Goal: Navigation & Orientation: Find specific page/section

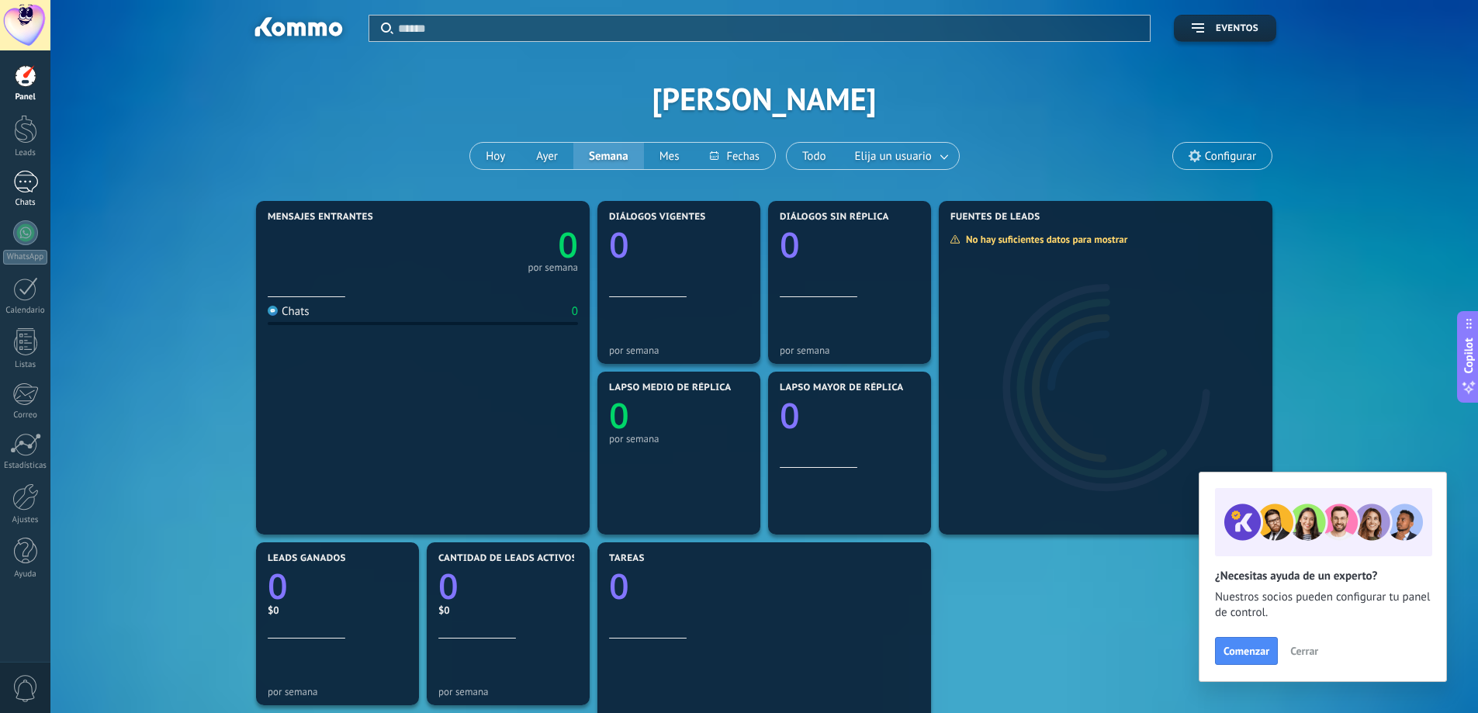
click at [35, 188] on div at bounding box center [25, 182] width 25 height 23
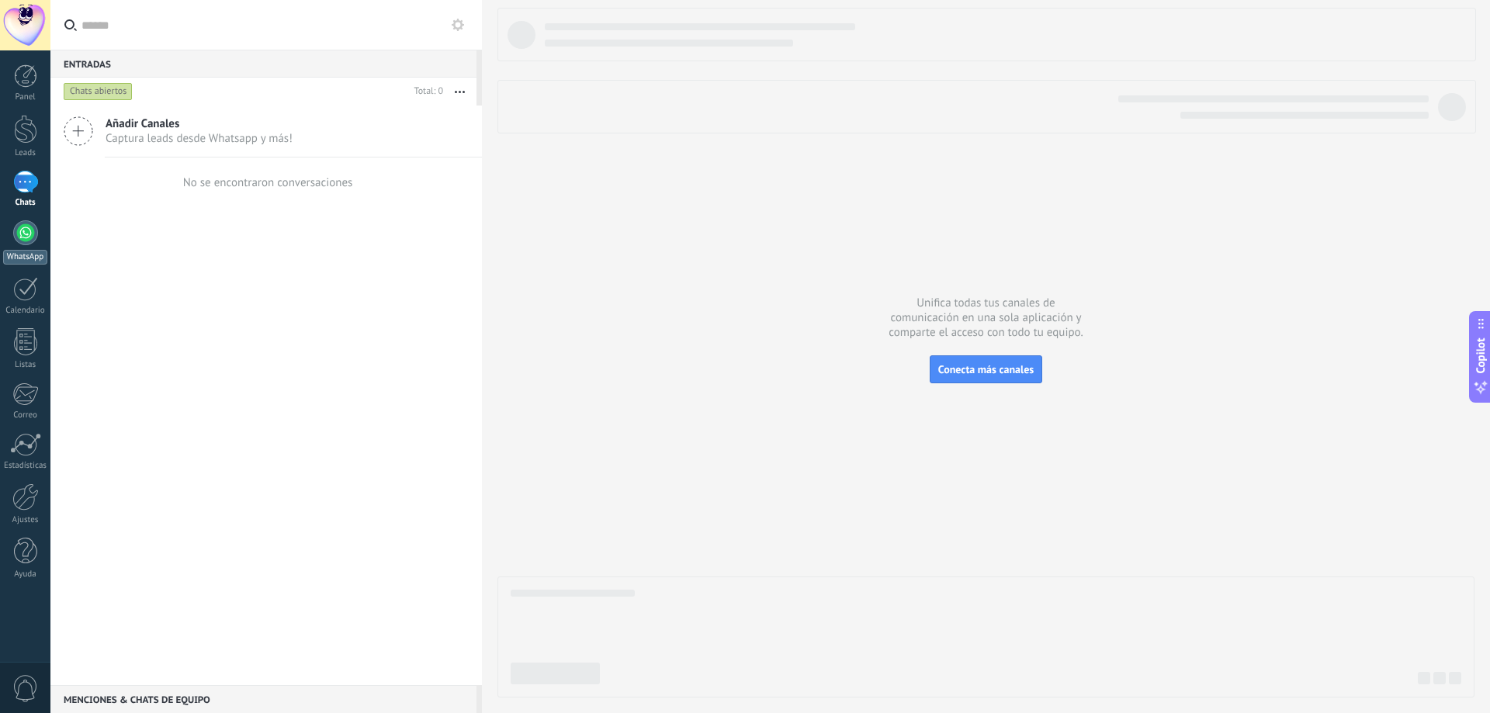
click at [40, 240] on link "WhatsApp" at bounding box center [25, 242] width 50 height 44
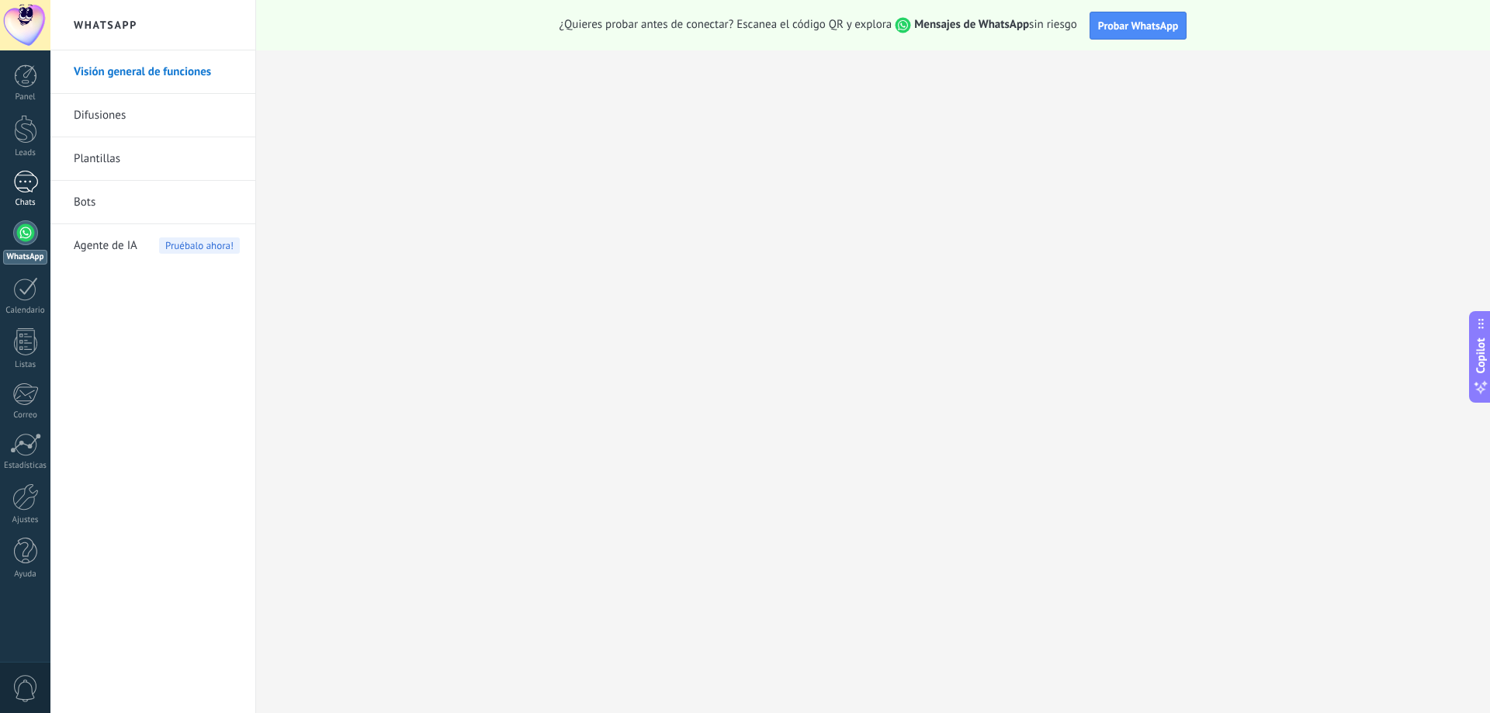
click at [35, 181] on div at bounding box center [25, 182] width 25 height 23
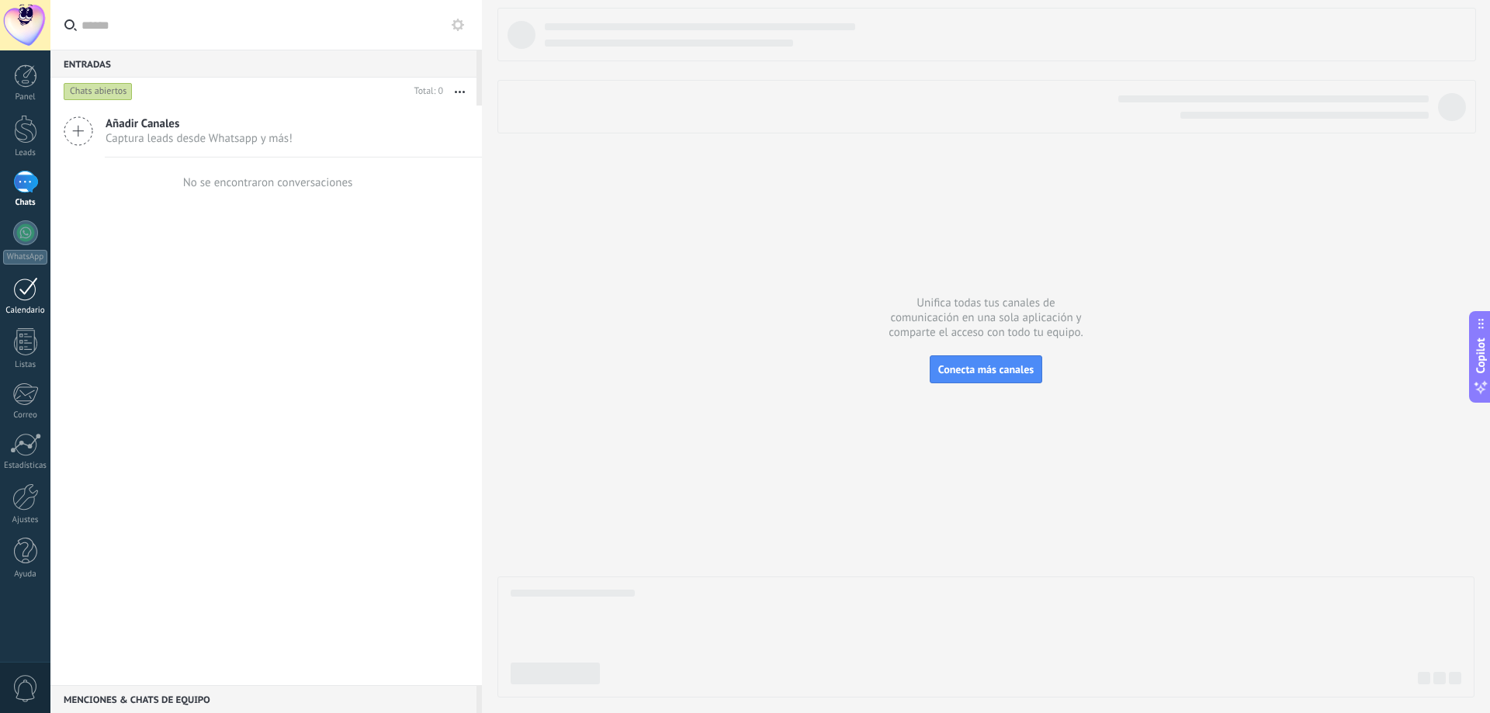
click at [1, 281] on link "Calendario" at bounding box center [25, 296] width 50 height 39
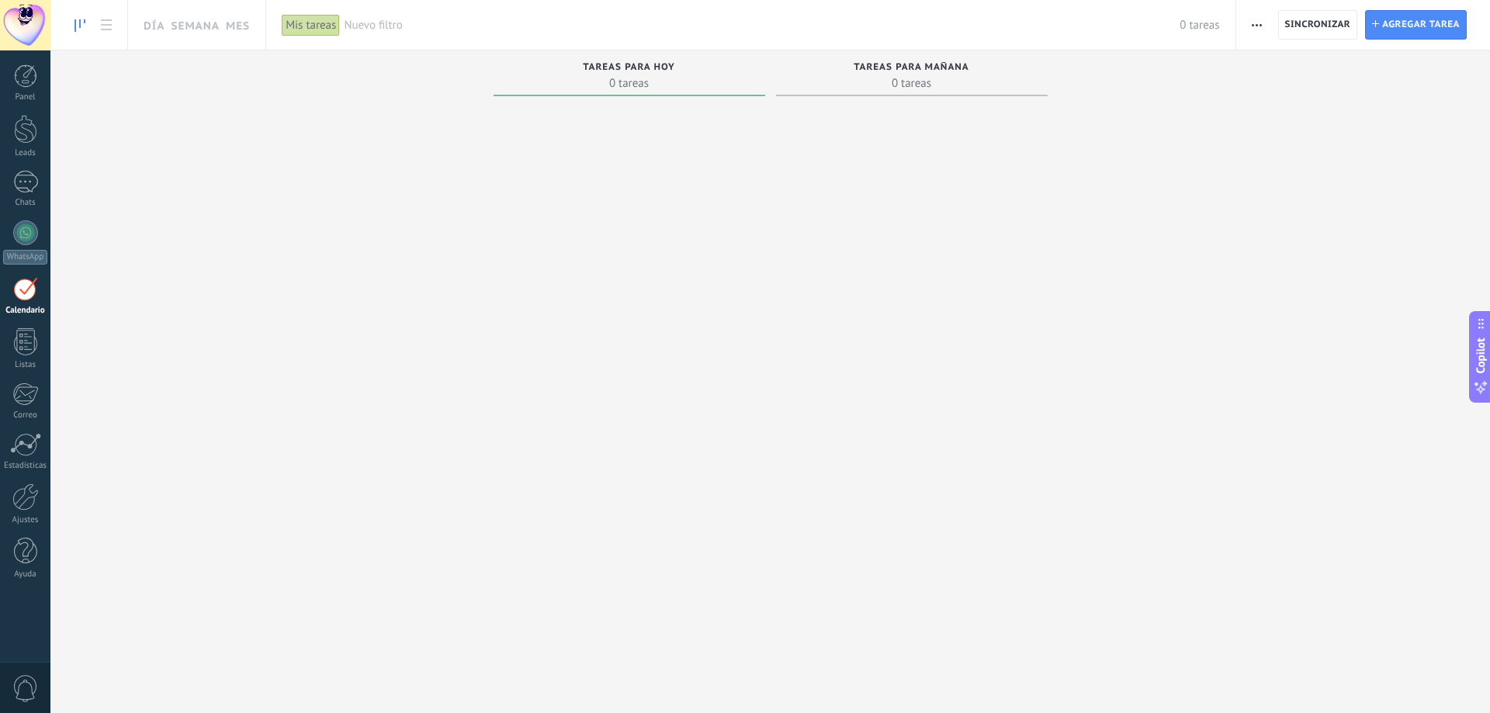
click at [652, 73] on div "Tareas para hoy" at bounding box center [629, 68] width 256 height 13
drag, startPoint x: 663, startPoint y: 222, endPoint x: 596, endPoint y: 173, distance: 82.7
click at [596, 173] on div at bounding box center [630, 388] width 272 height 572
click at [601, 69] on span "Tareas para hoy" at bounding box center [629, 67] width 92 height 11
click at [857, 67] on span "Tareas para mañana" at bounding box center [912, 67] width 116 height 11
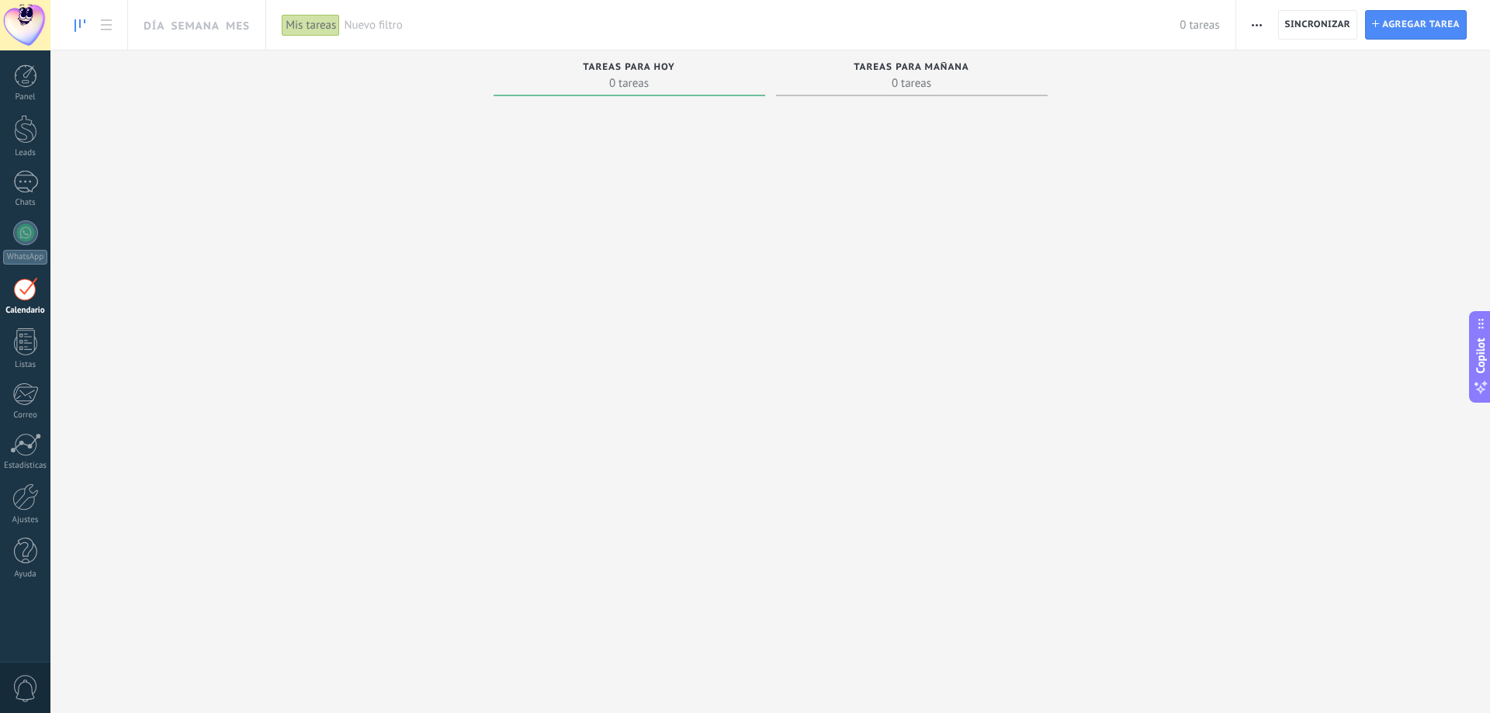
click at [637, 66] on span "Tareas para hoy" at bounding box center [629, 67] width 92 height 11
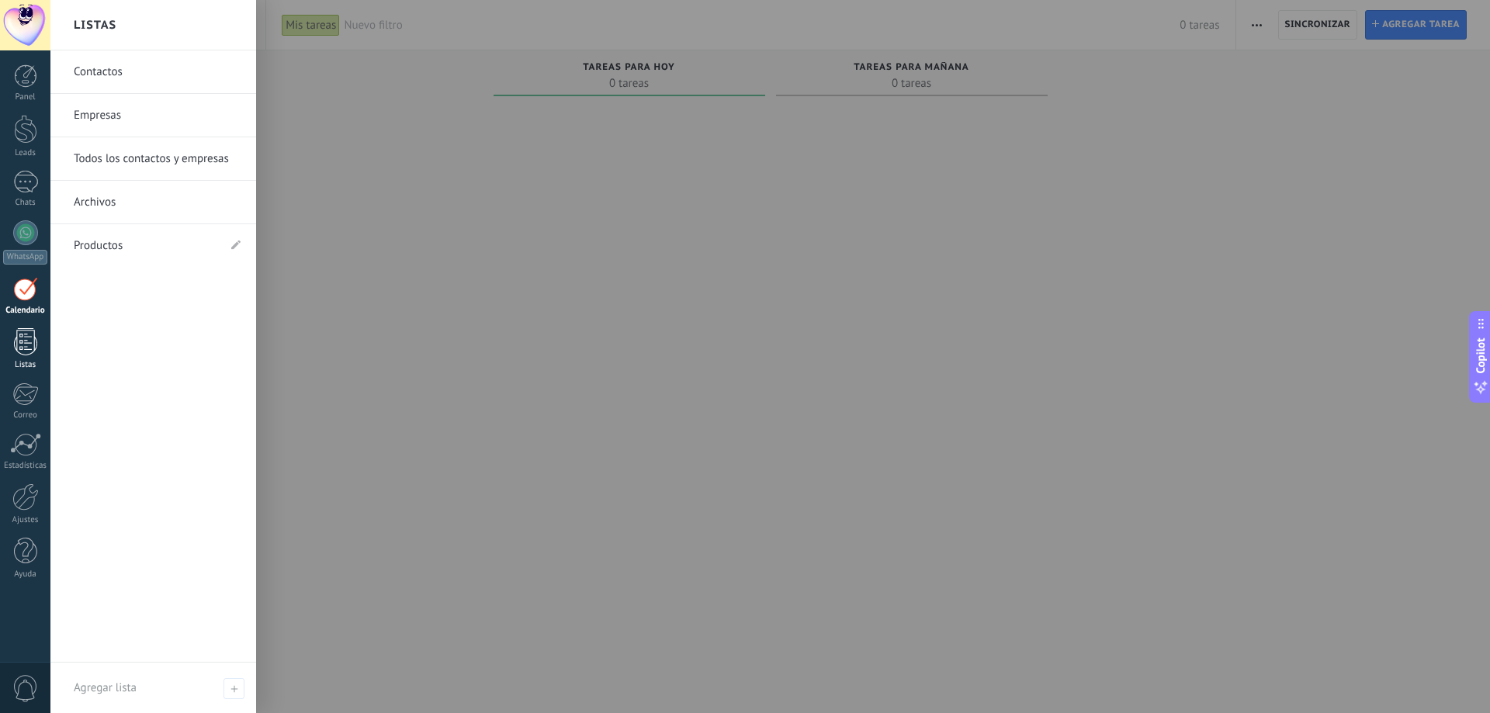
click at [23, 344] on div at bounding box center [25, 341] width 23 height 27
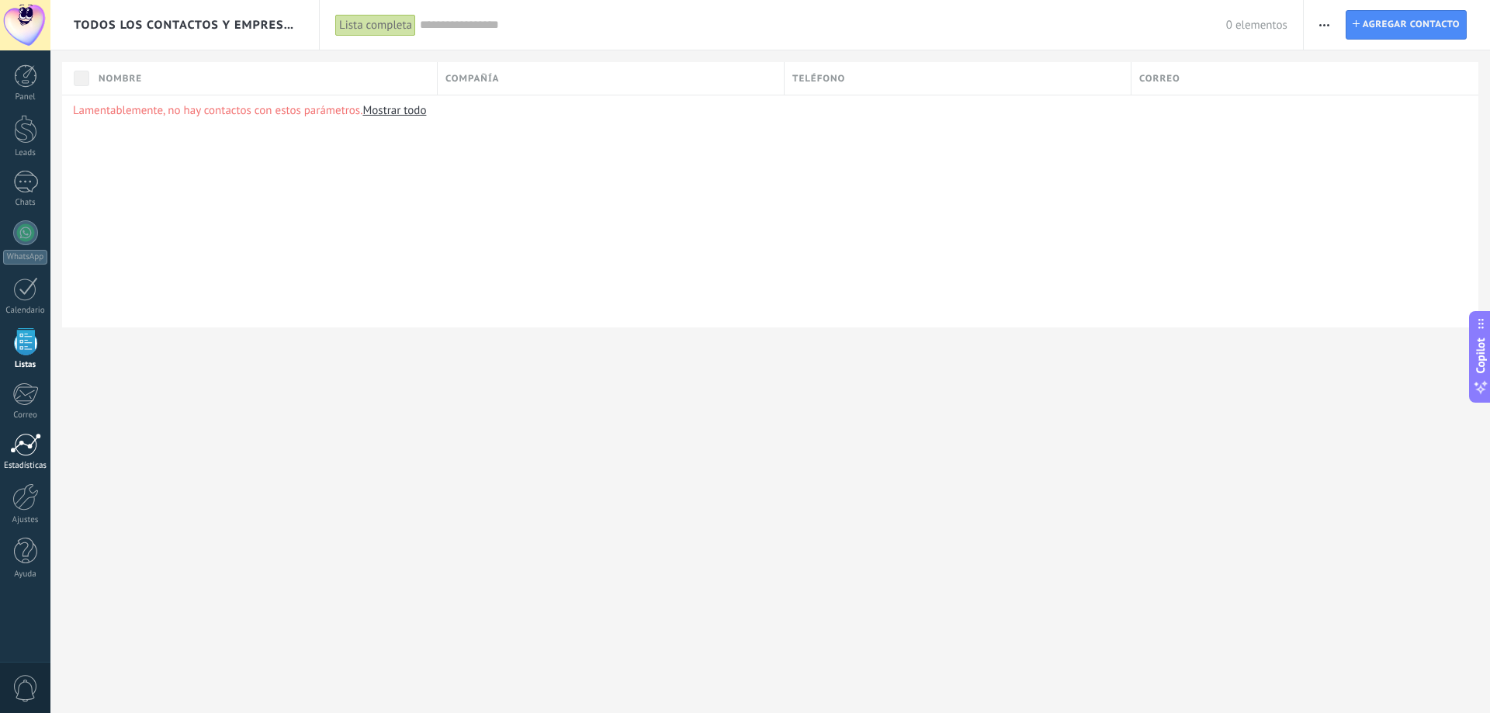
click at [27, 452] on div at bounding box center [25, 444] width 31 height 23
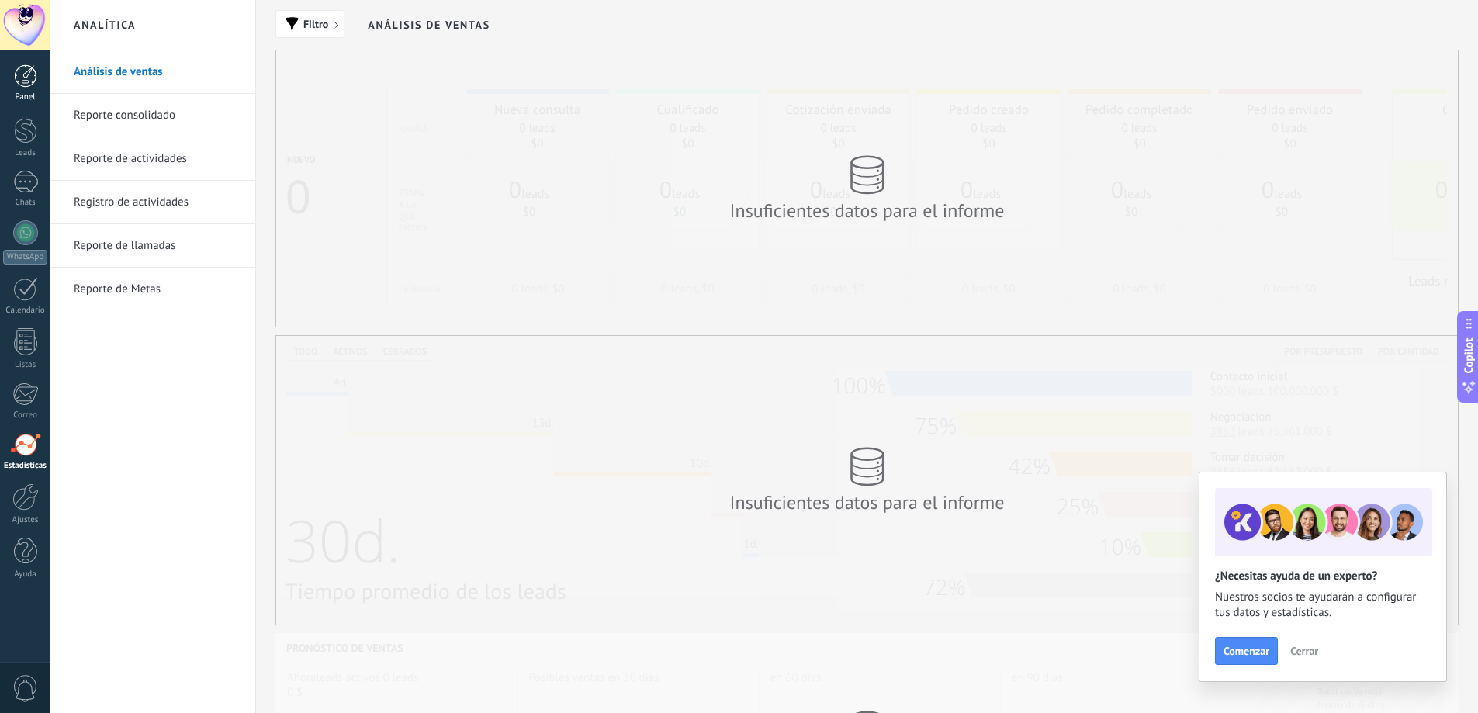
click at [33, 88] on link "Panel" at bounding box center [25, 83] width 50 height 38
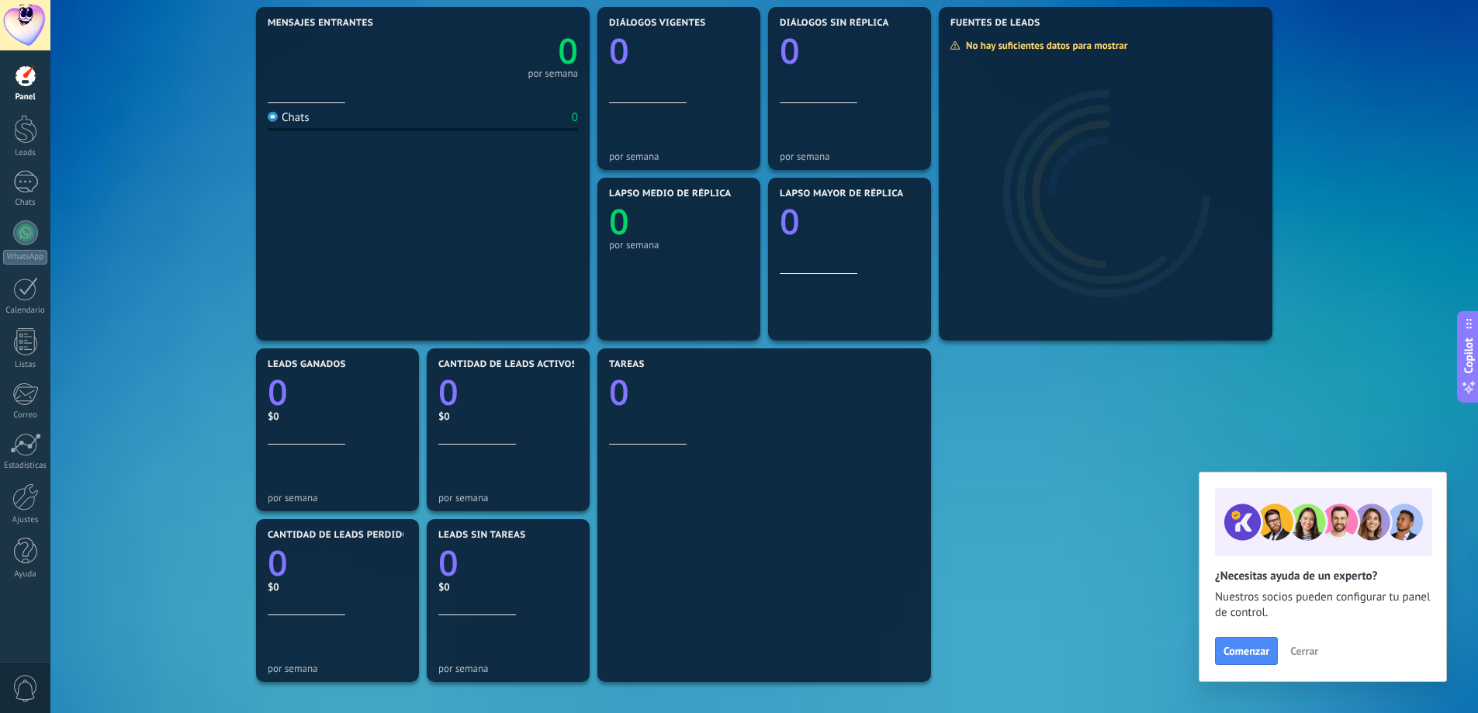
scroll to position [233, 0]
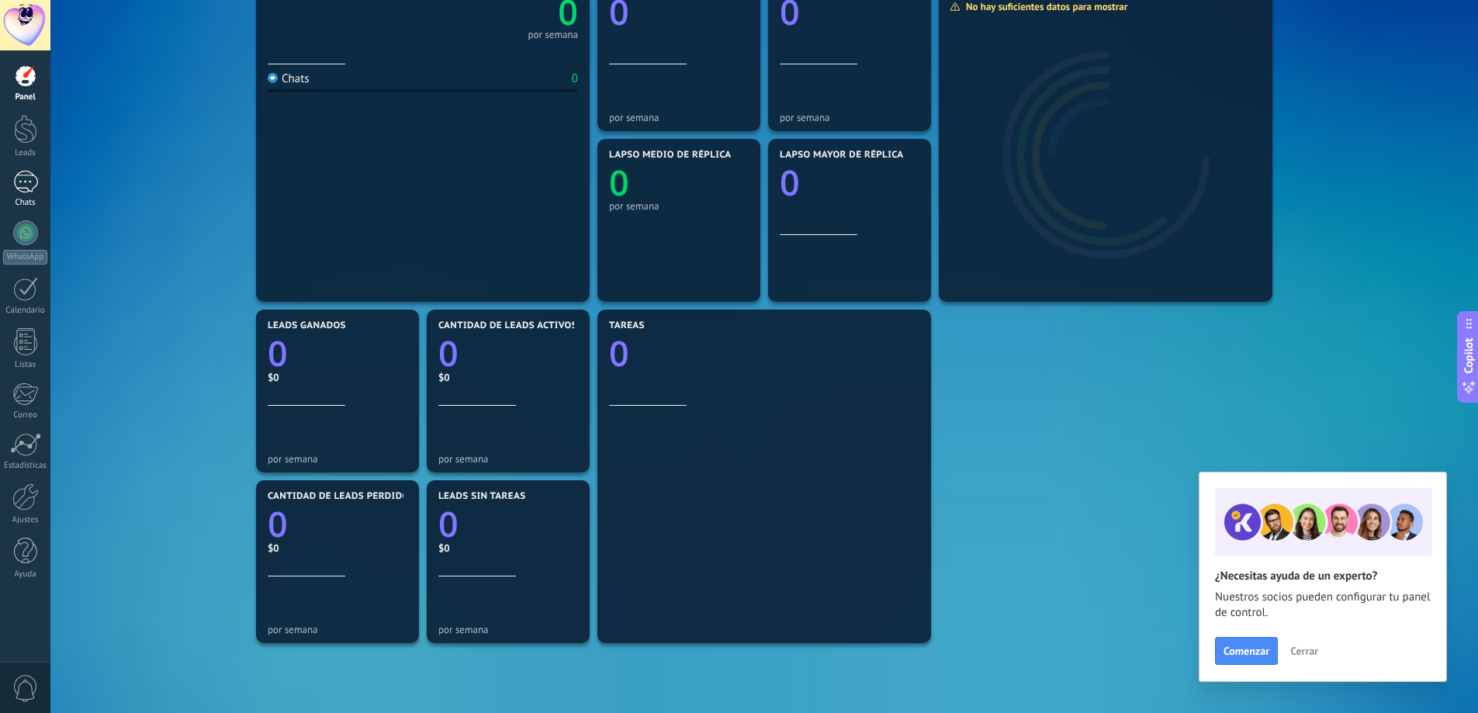
click at [34, 192] on div at bounding box center [25, 182] width 25 height 23
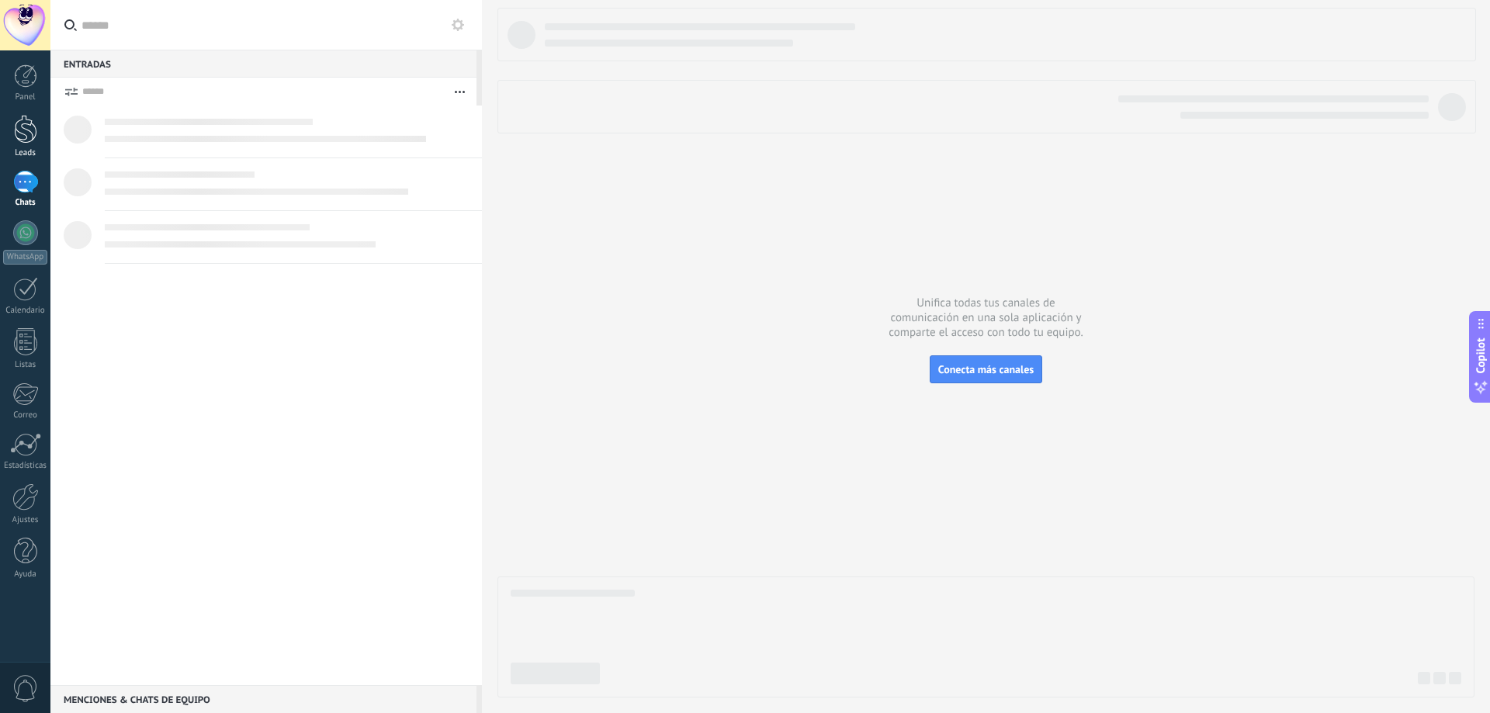
click at [33, 137] on div at bounding box center [25, 129] width 23 height 29
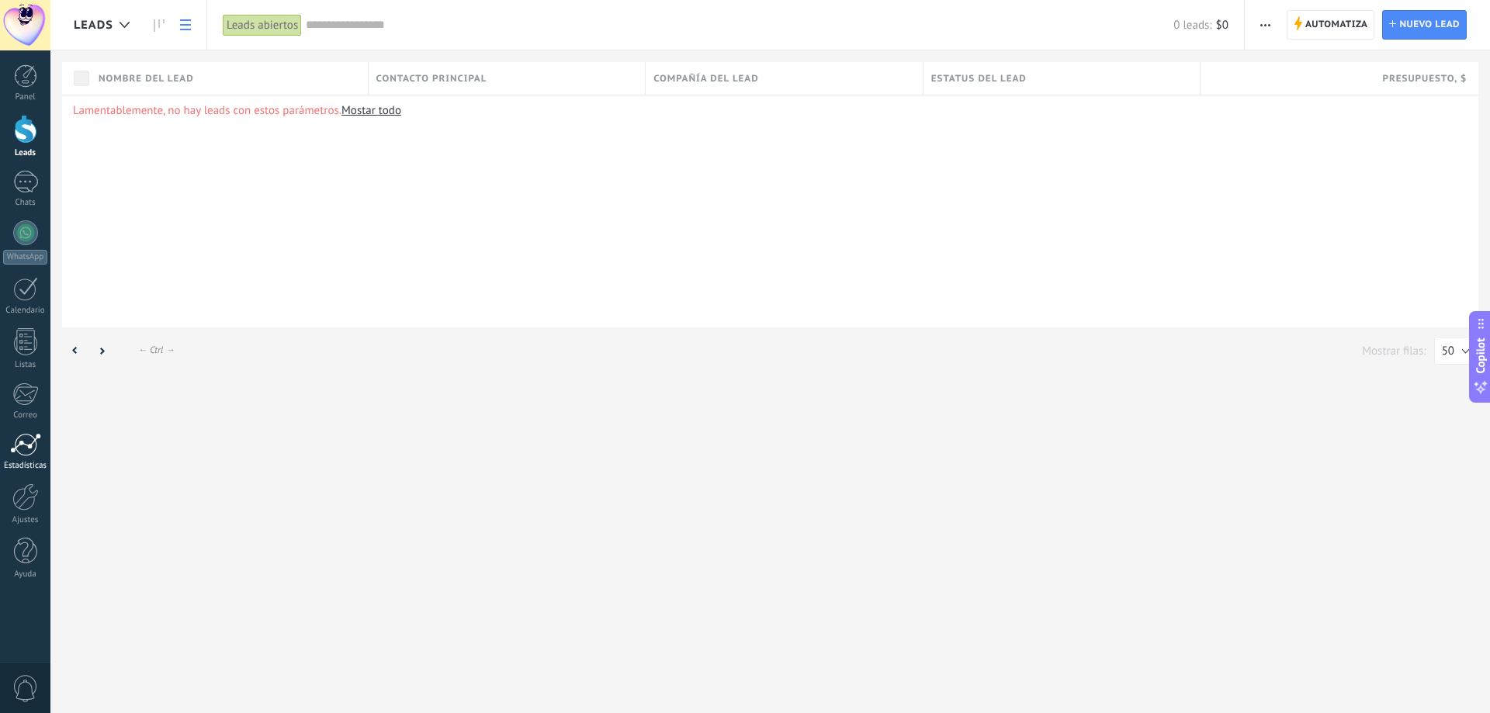
click at [11, 459] on link "Estadísticas" at bounding box center [25, 452] width 50 height 38
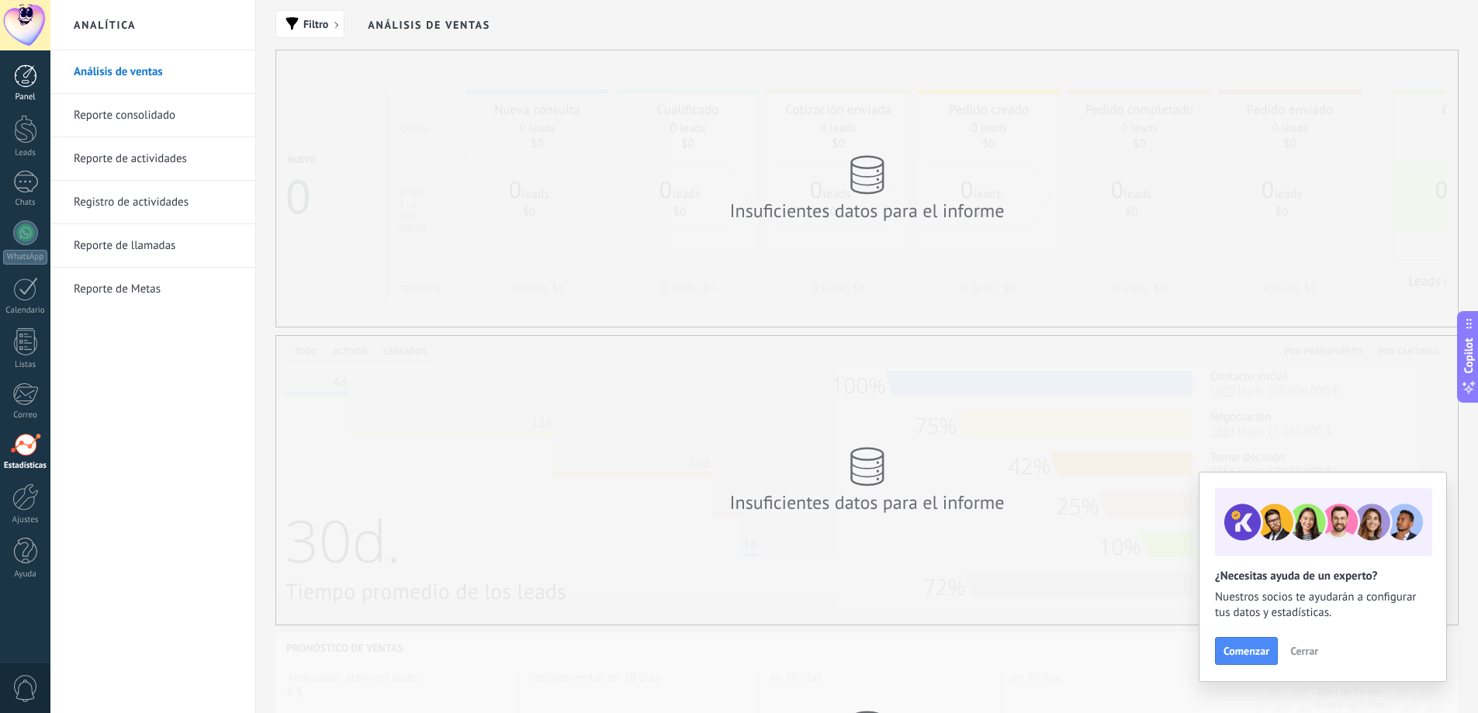
drag, startPoint x: 33, startPoint y: 33, endPoint x: 33, endPoint y: 80, distance: 46.6
click at [33, 34] on div at bounding box center [25, 25] width 50 height 50
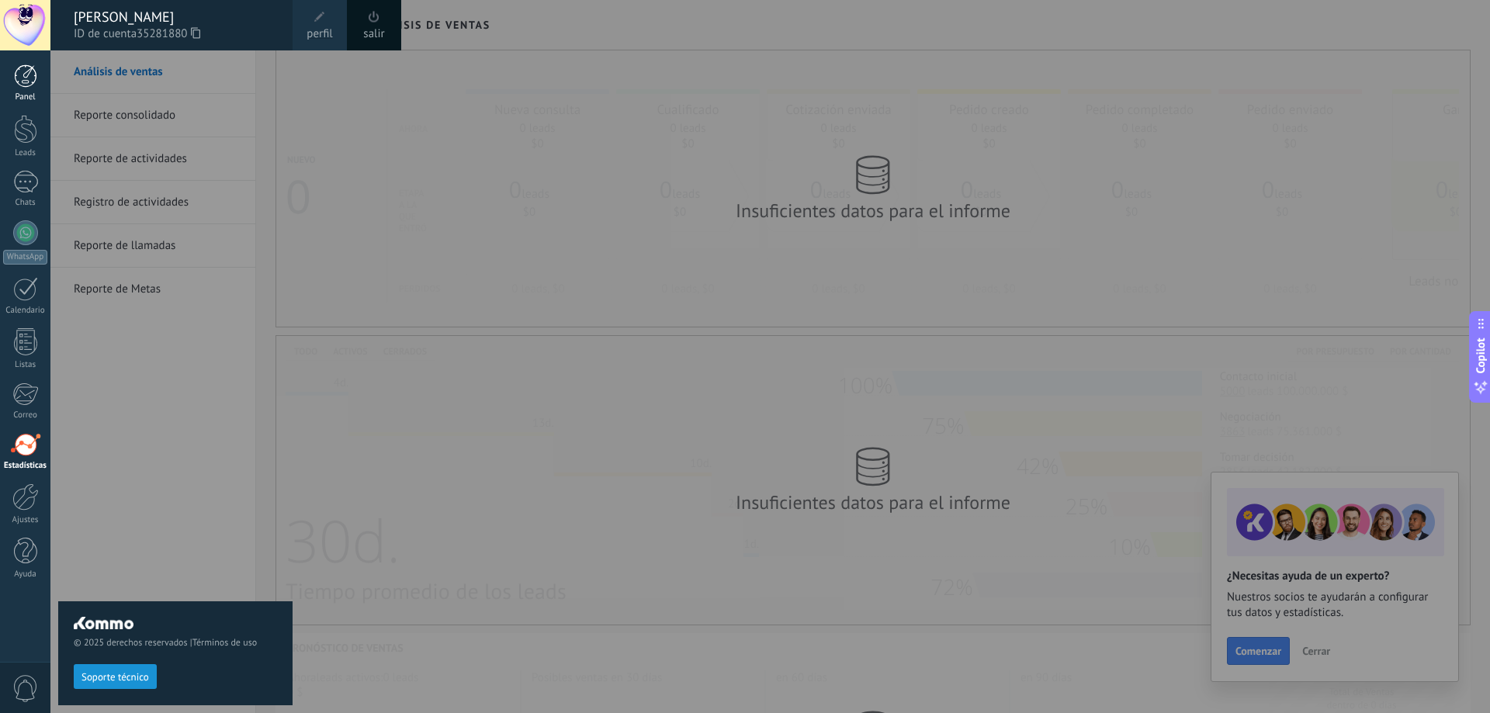
click at [36, 83] on div at bounding box center [25, 75] width 23 height 23
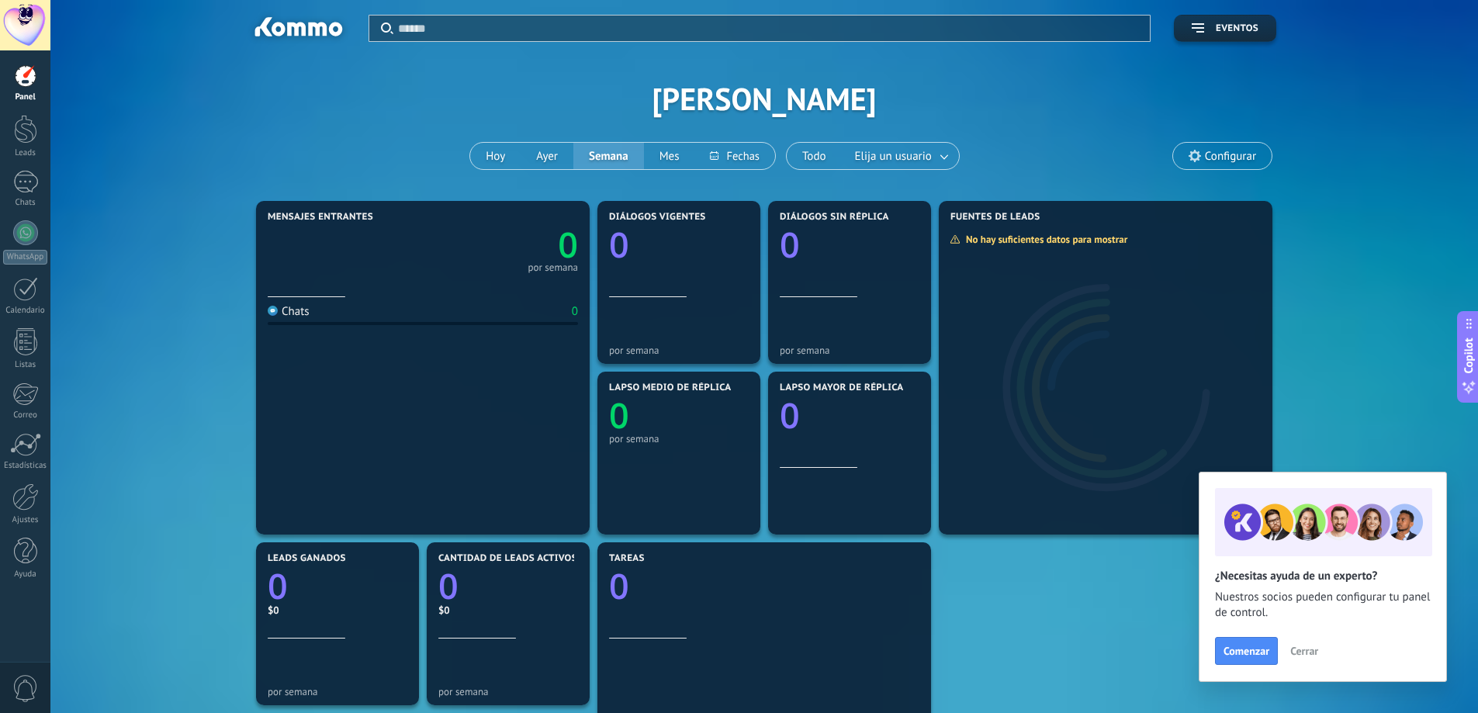
click at [1301, 647] on span "Cerrar" at bounding box center [1305, 651] width 28 height 11
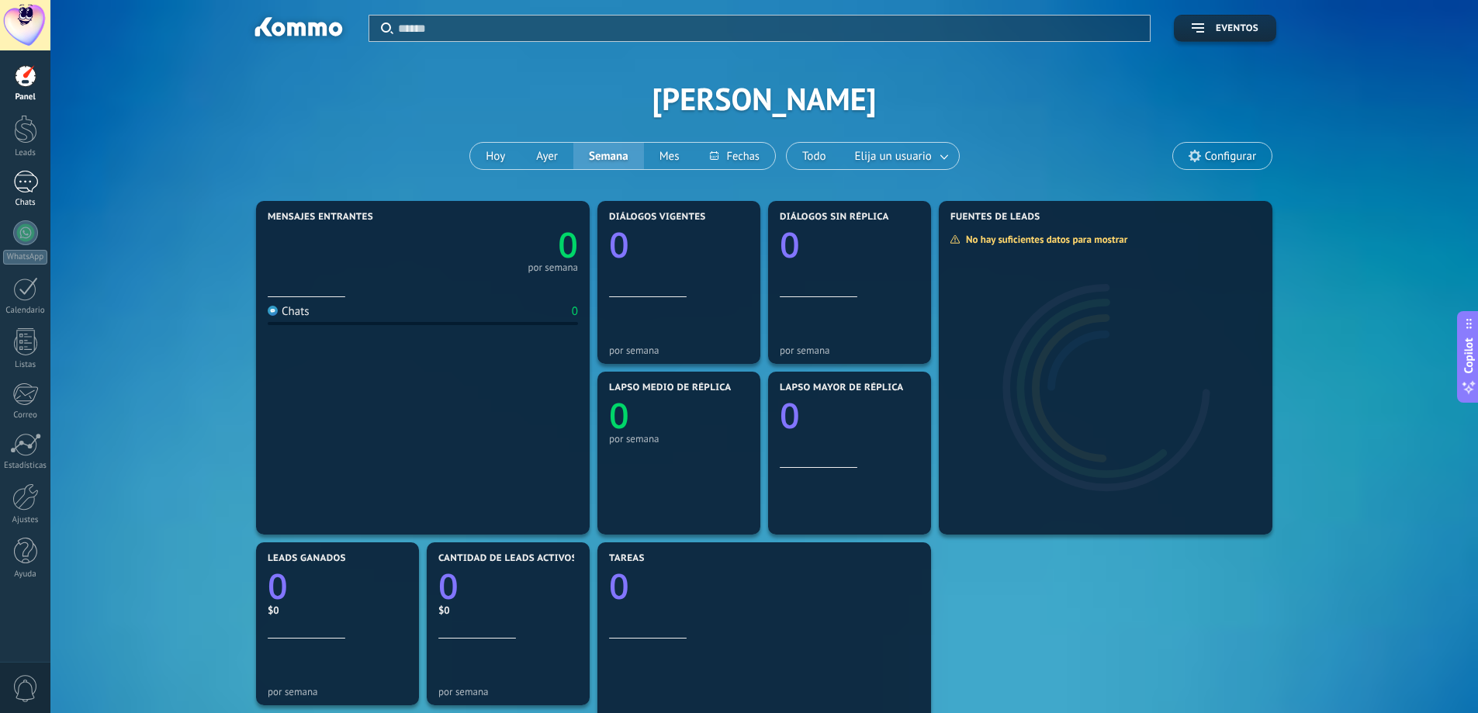
click at [25, 179] on div at bounding box center [25, 182] width 25 height 23
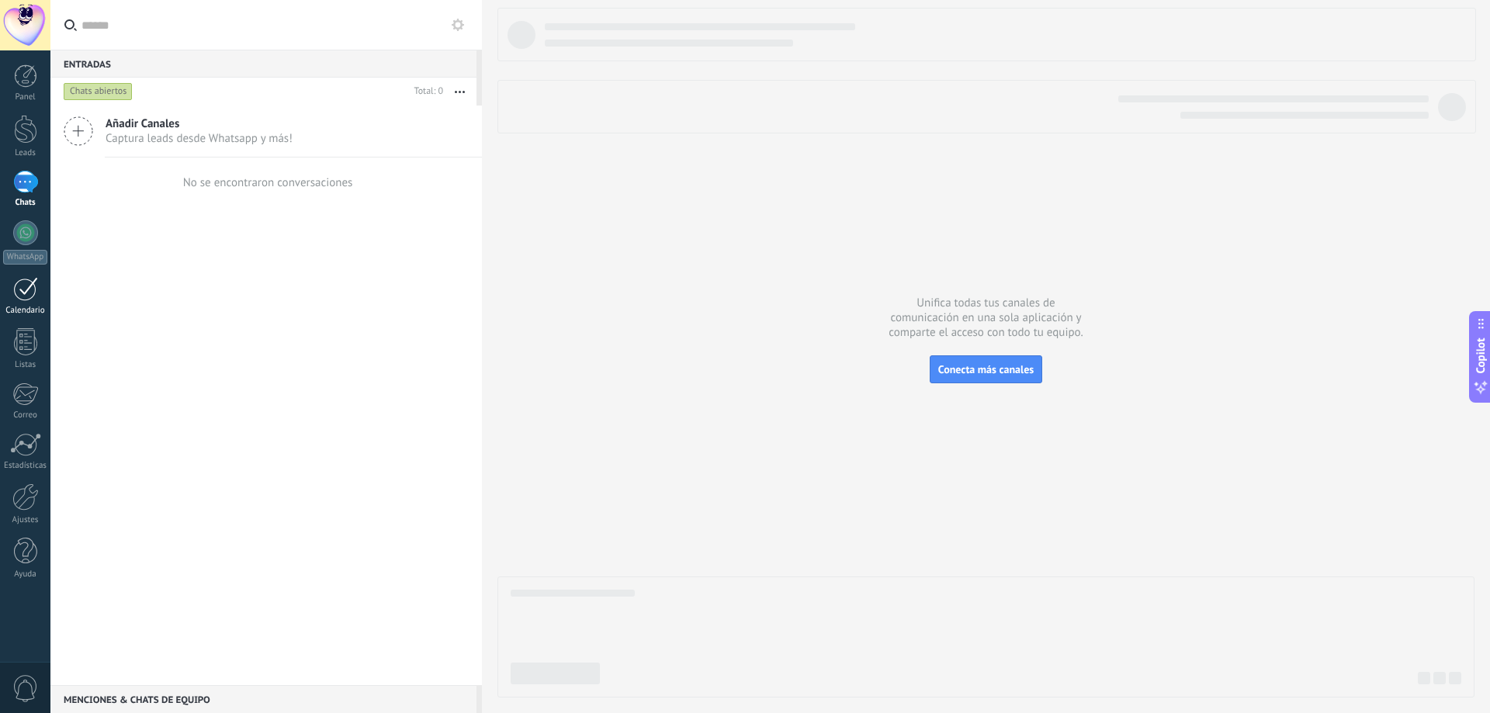
click at [21, 294] on div at bounding box center [25, 289] width 25 height 24
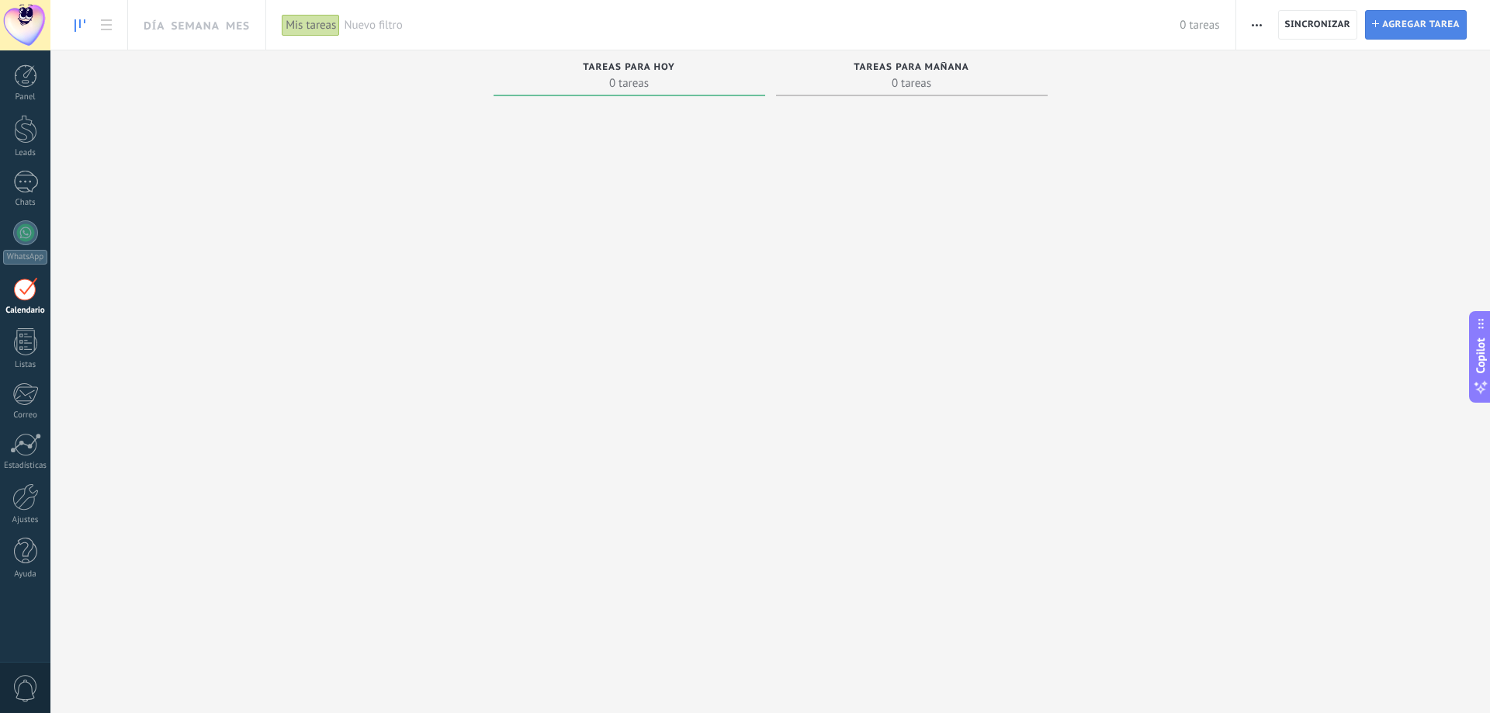
drag, startPoint x: 1434, startPoint y: 31, endPoint x: 1426, endPoint y: 33, distance: 8.1
click at [1426, 33] on span "Agregar tarea" at bounding box center [1421, 25] width 78 height 28
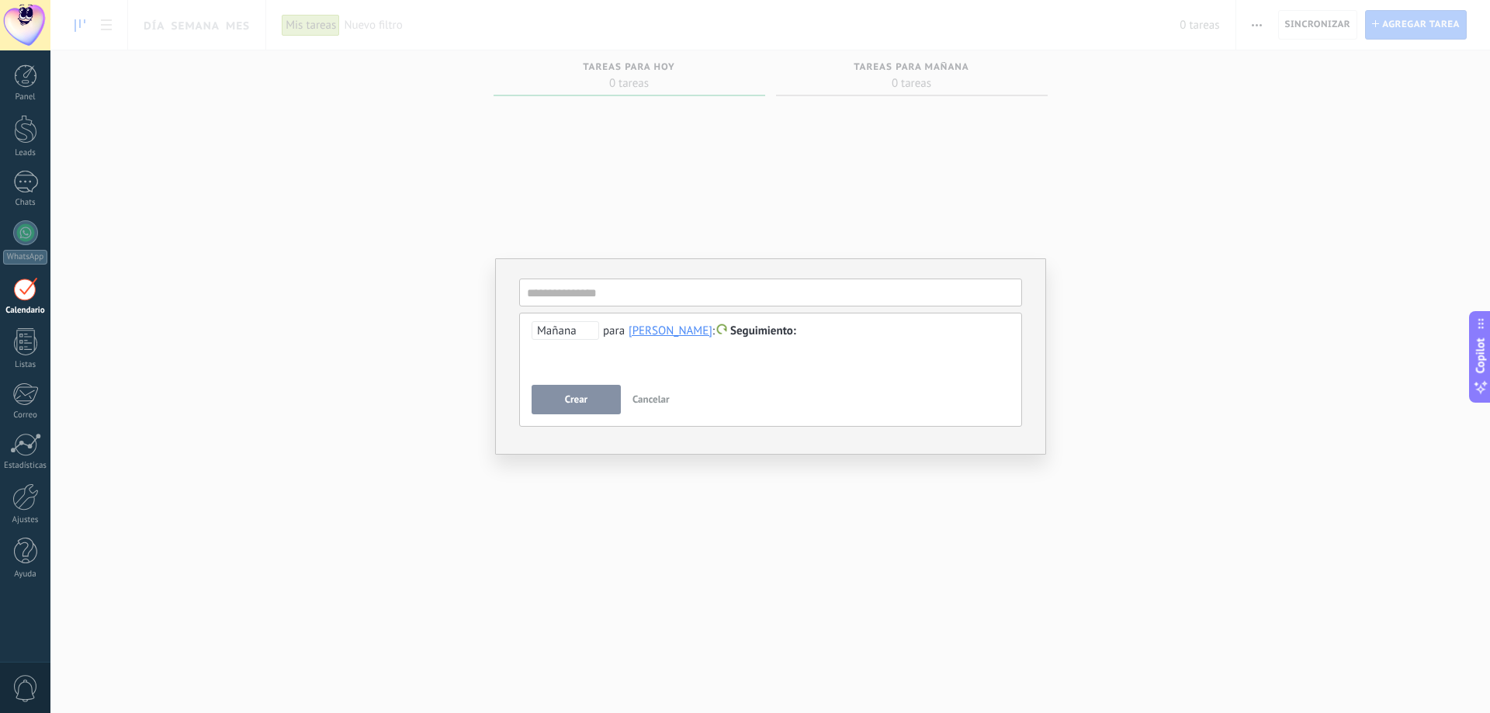
click at [657, 396] on span "Cancelar" at bounding box center [650, 399] width 37 height 13
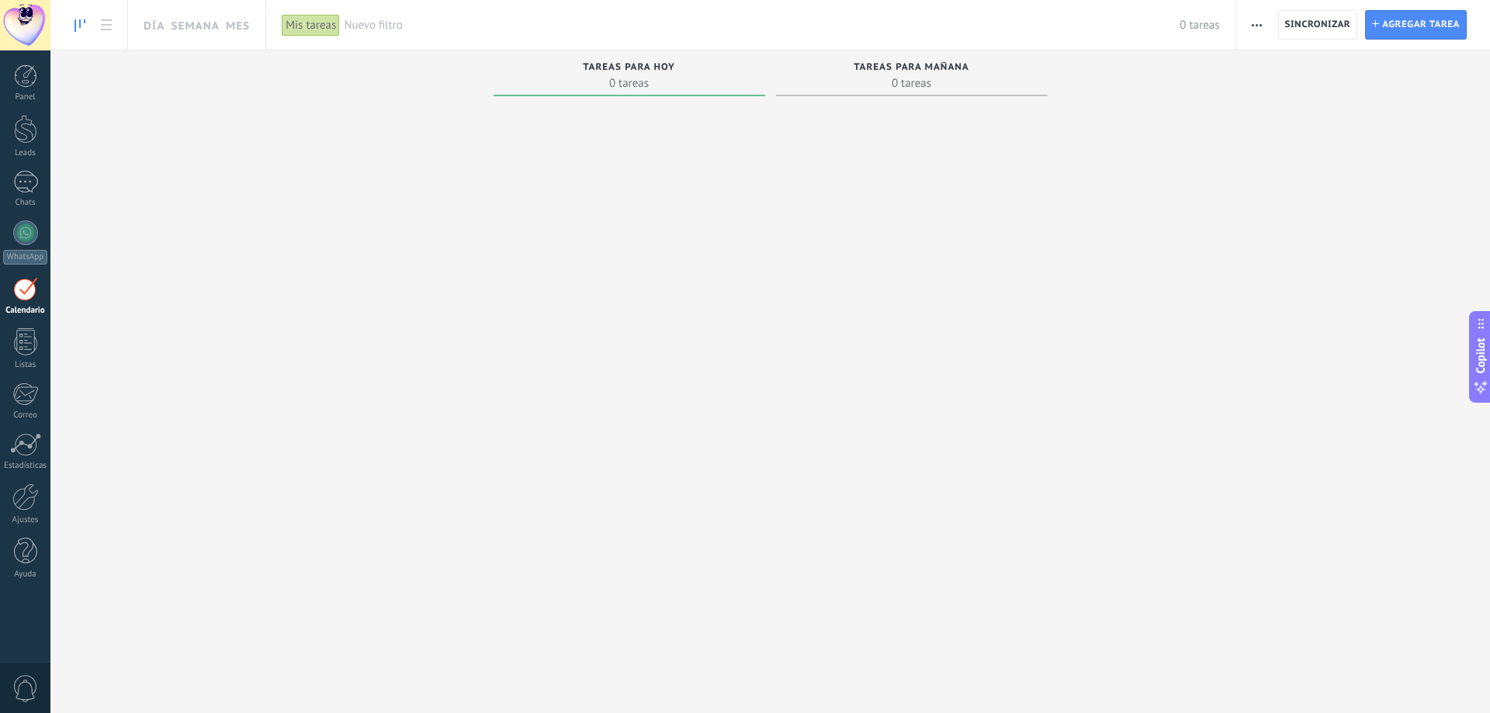
drag, startPoint x: 693, startPoint y: 115, endPoint x: 732, endPoint y: 199, distance: 93.1
click at [732, 204] on div at bounding box center [630, 388] width 272 height 572
drag, startPoint x: 667, startPoint y: 51, endPoint x: 854, endPoint y: 76, distance: 189.4
click at [679, 57] on div "Tareas para hoy 0 tareas" at bounding box center [630, 73] width 272 height 46
drag, startPoint x: 854, startPoint y: 76, endPoint x: 384, endPoint y: 76, distance: 470.3
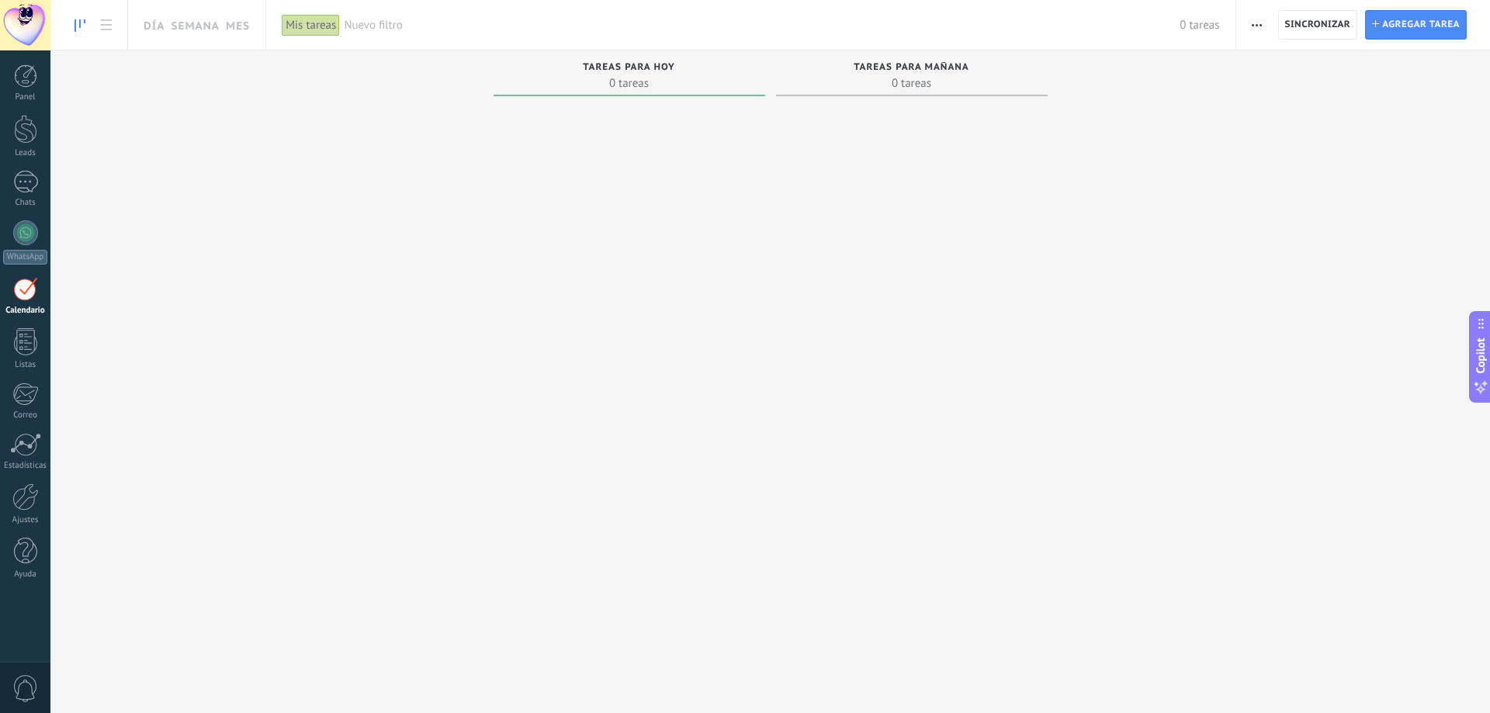
click at [851, 76] on span "0 tareas" at bounding box center [912, 83] width 256 height 16
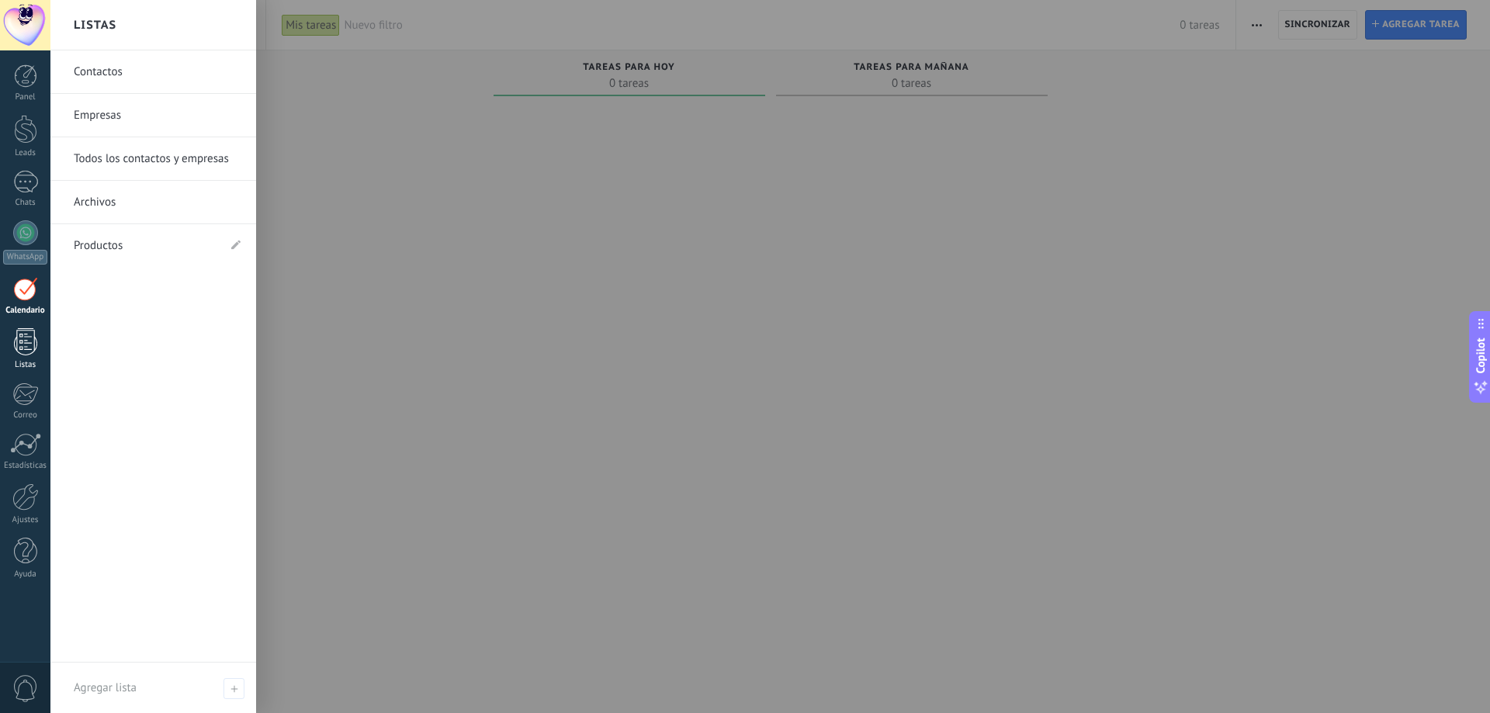
click at [31, 341] on div at bounding box center [25, 341] width 23 height 27
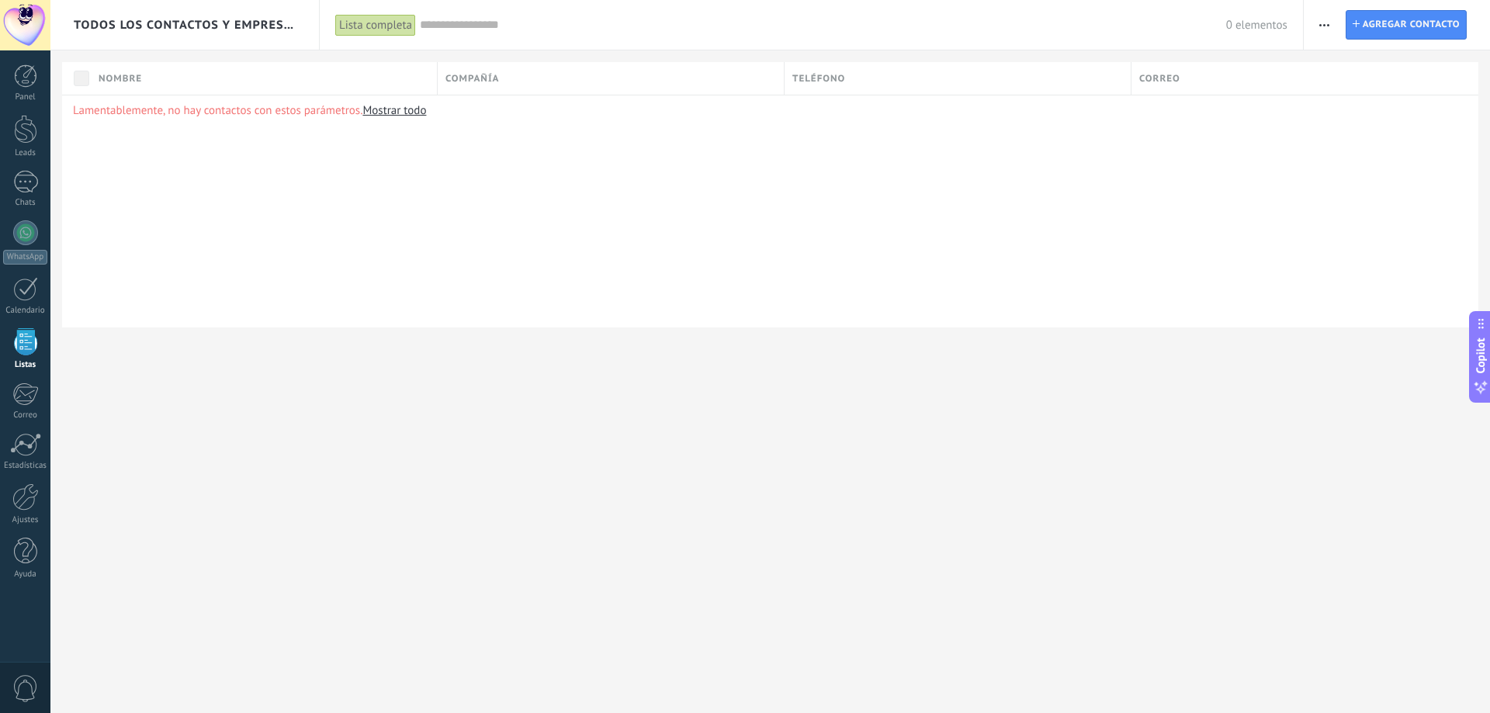
drag, startPoint x: 313, startPoint y: 412, endPoint x: 350, endPoint y: 453, distance: 55.5
click at [313, 415] on div "Todos los contactos y empresas Lista completa Aplicar 0 elementos Lista complet…" at bounding box center [770, 356] width 1440 height 713
click at [238, 26] on span "Todos los contactos y empresas" at bounding box center [186, 25] width 224 height 15
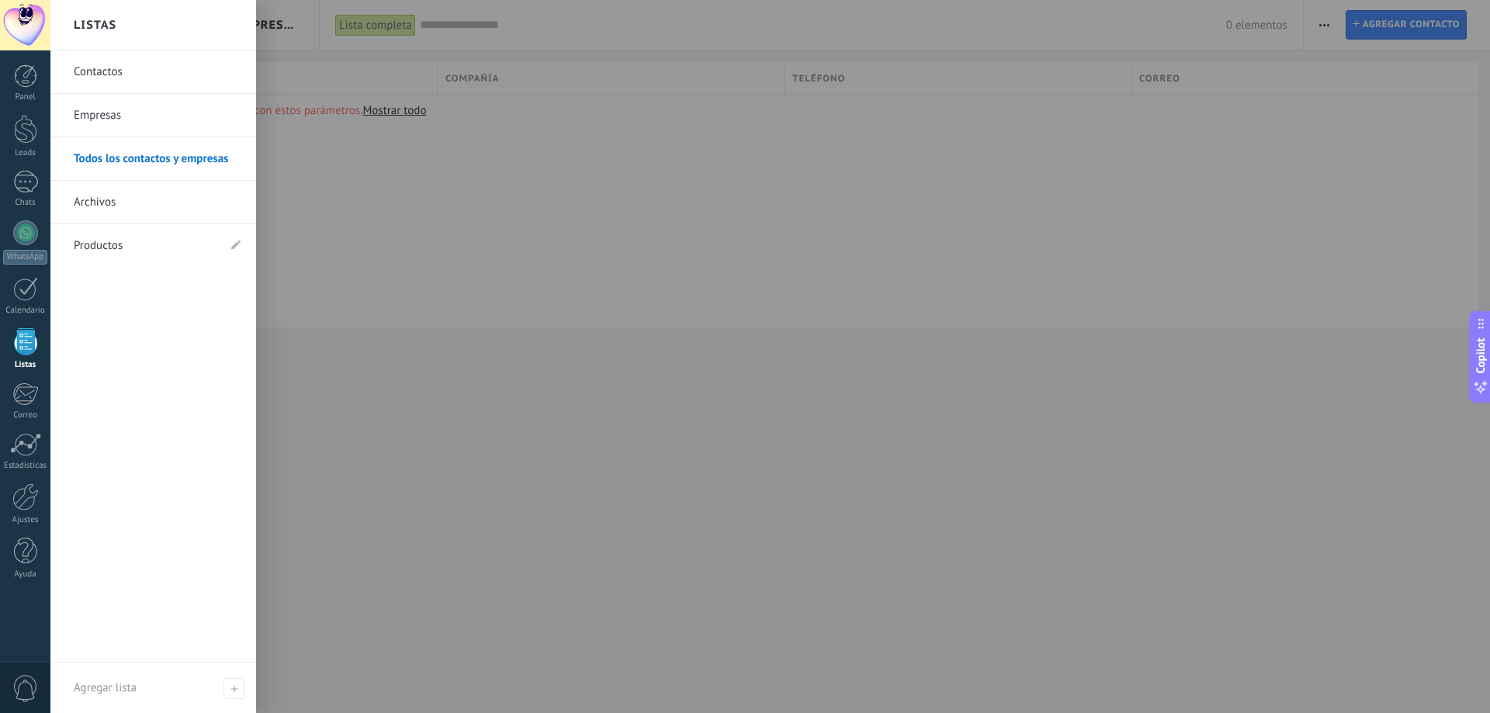
drag, startPoint x: 356, startPoint y: 408, endPoint x: 369, endPoint y: 247, distance: 162.0
click at [355, 403] on div at bounding box center [795, 356] width 1490 height 713
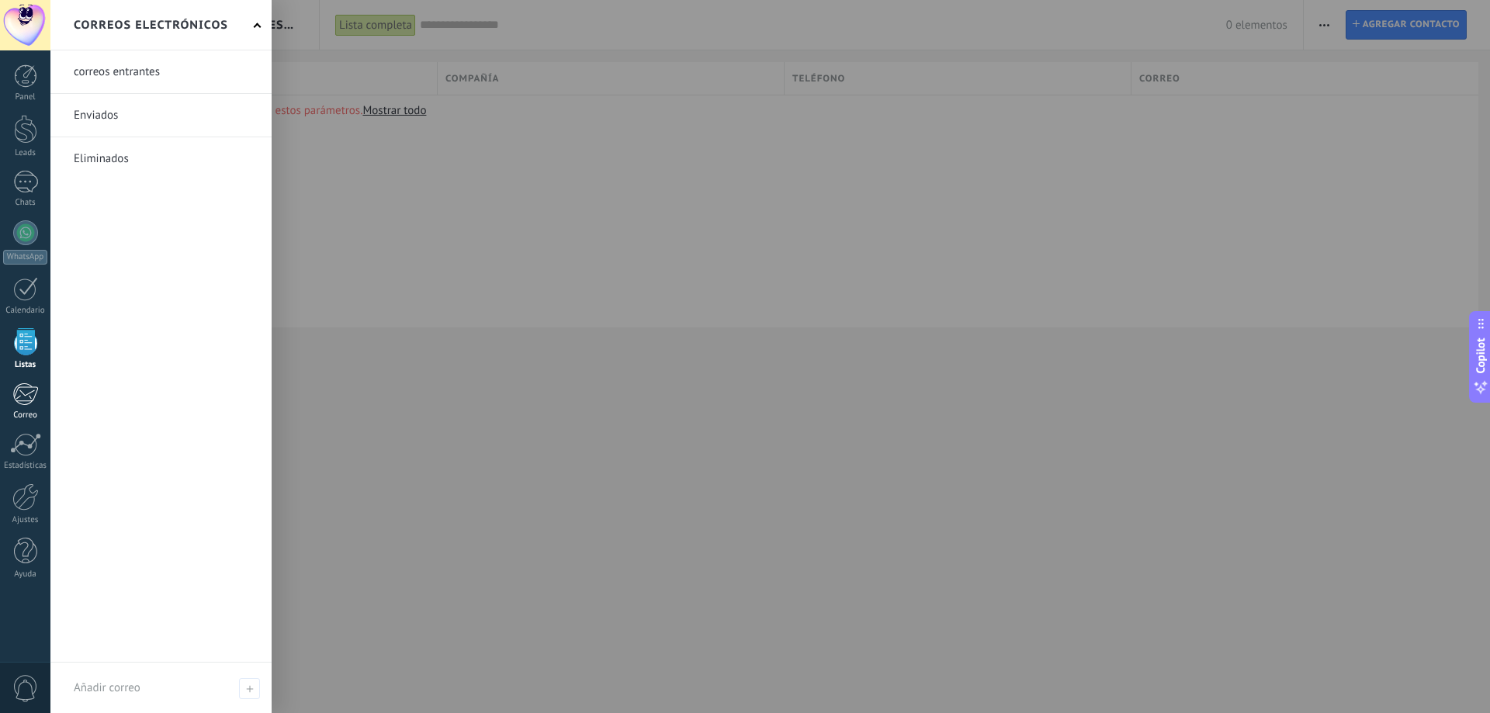
click at [32, 400] on div at bounding box center [25, 394] width 26 height 23
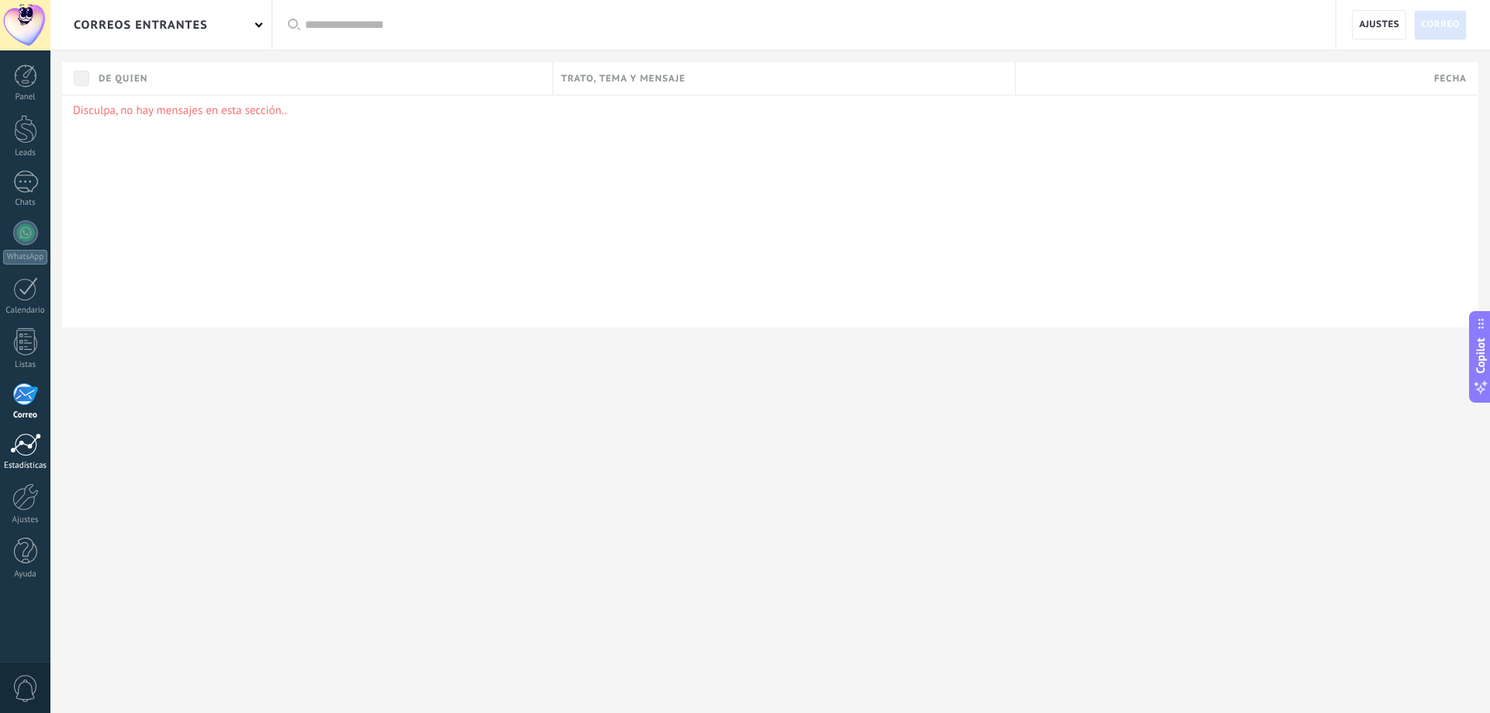
click at [26, 446] on div at bounding box center [25, 444] width 31 height 23
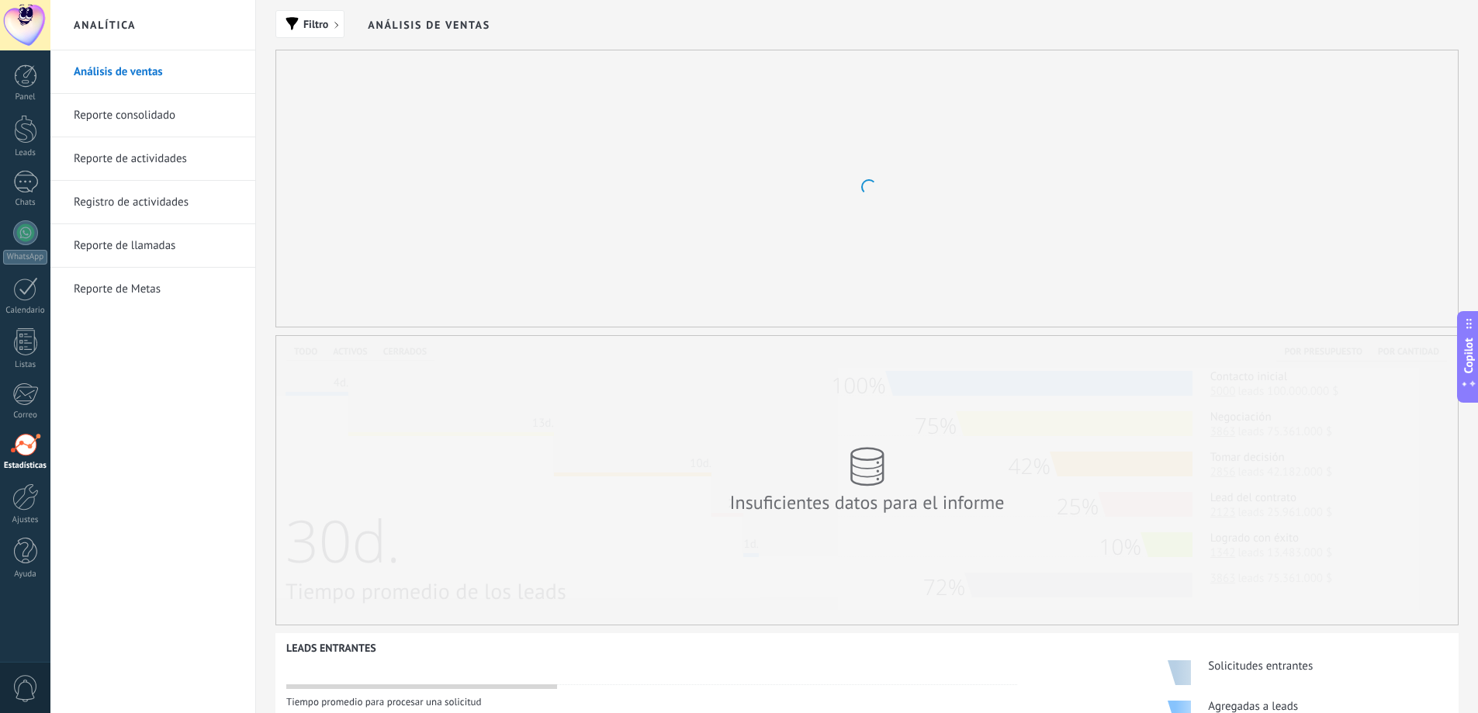
drag, startPoint x: 433, startPoint y: 28, endPoint x: 542, endPoint y: 80, distance: 120.5
click at [528, 32] on div "Filtro Análisis de ventas" at bounding box center [868, 25] width 1184 height 50
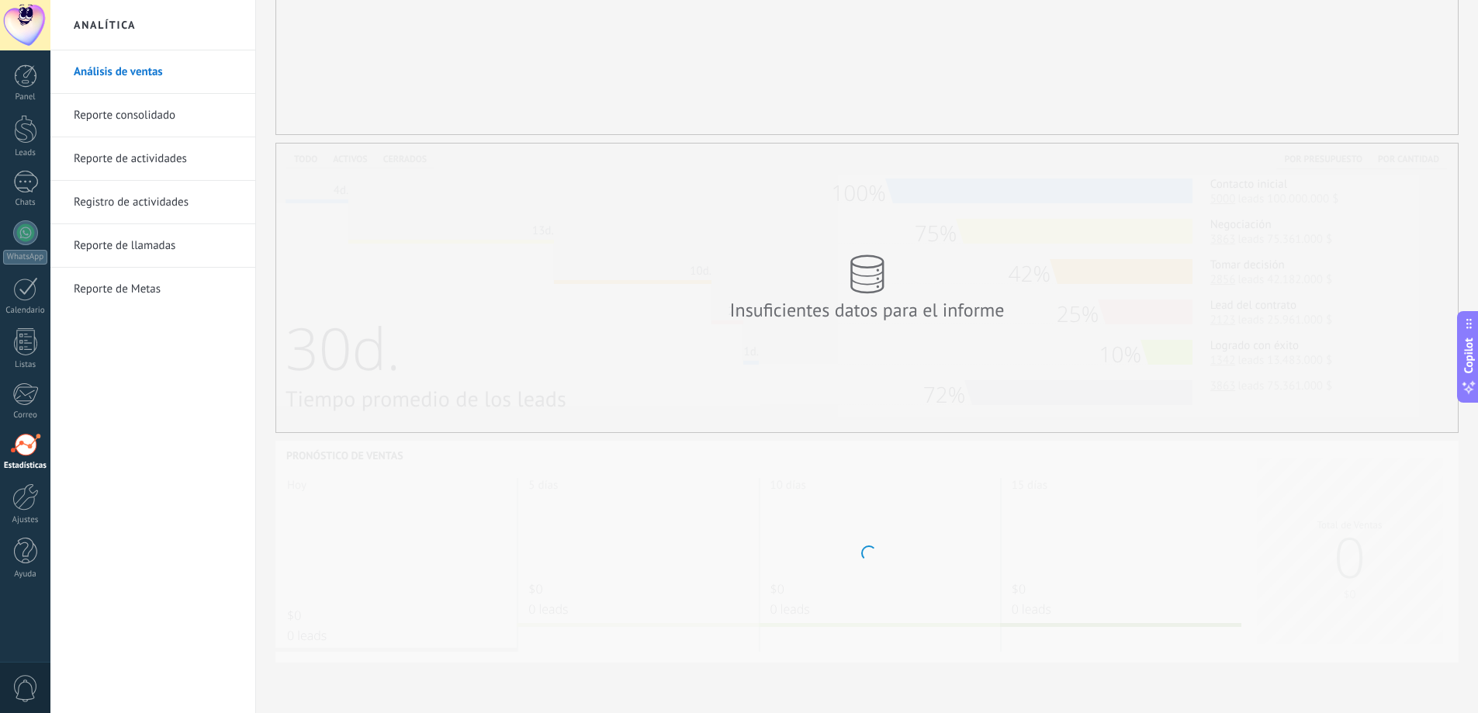
scroll to position [193, 0]
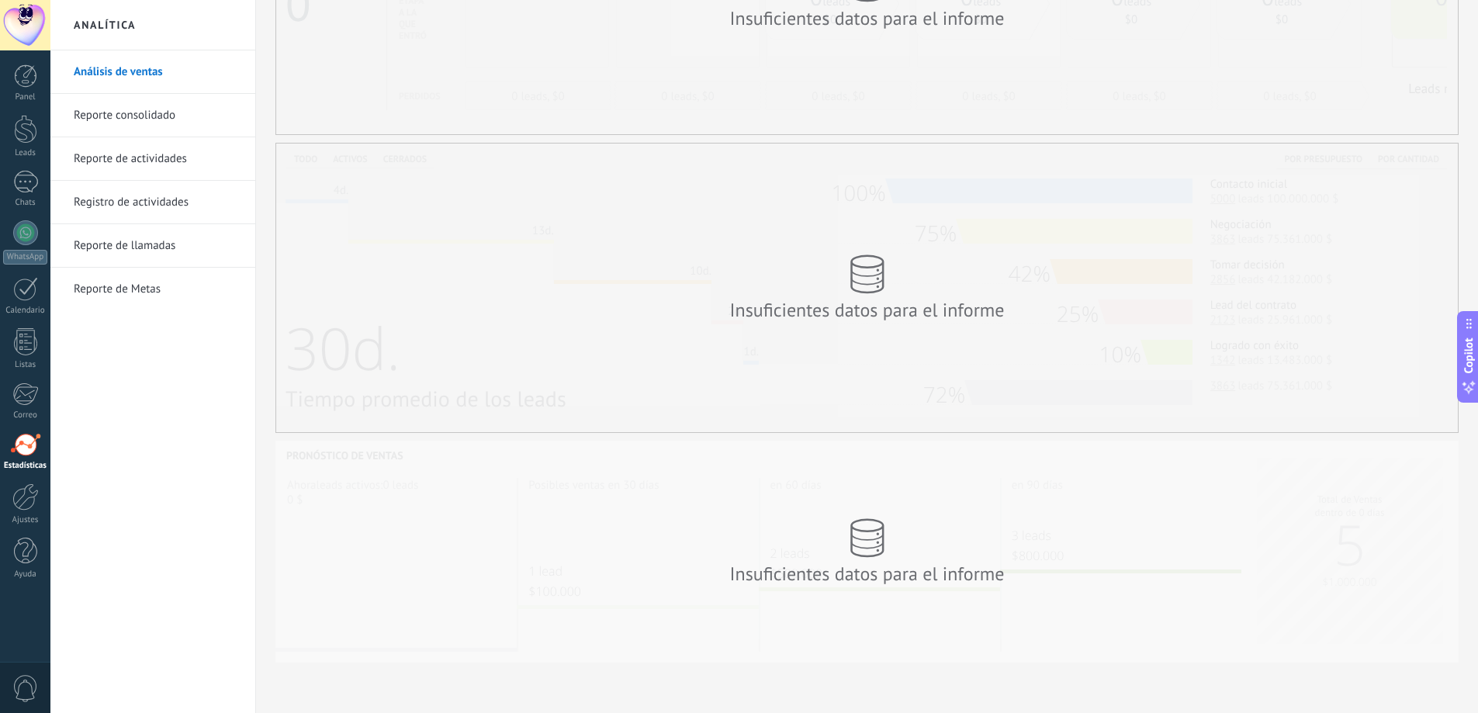
click at [126, 111] on link "Reporte consolidado" at bounding box center [157, 115] width 166 height 43
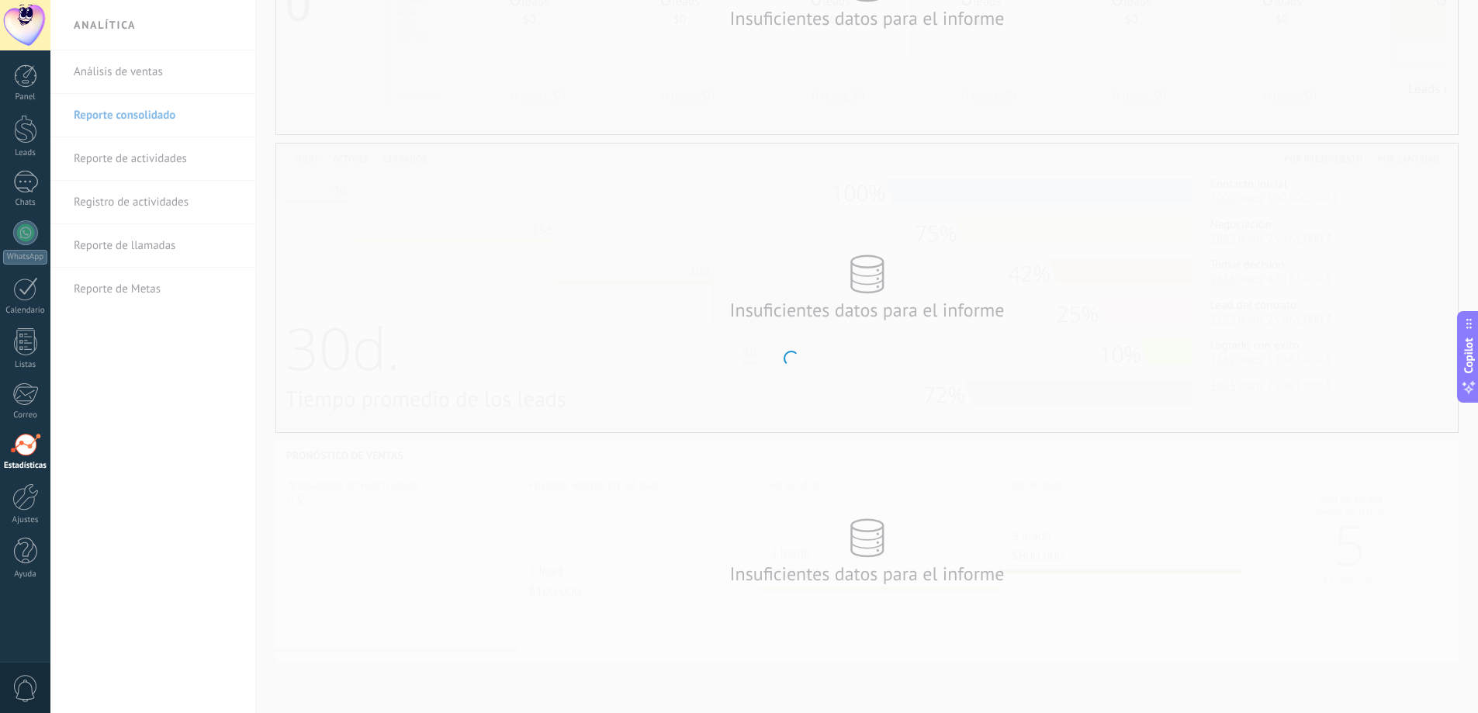
click at [179, 161] on body ".abccls-1,.abccls-2{fill-rule:evenodd}.abccls-2{fill:#fff} .abfcls-1{fill:none}…" at bounding box center [739, 164] width 1478 height 713
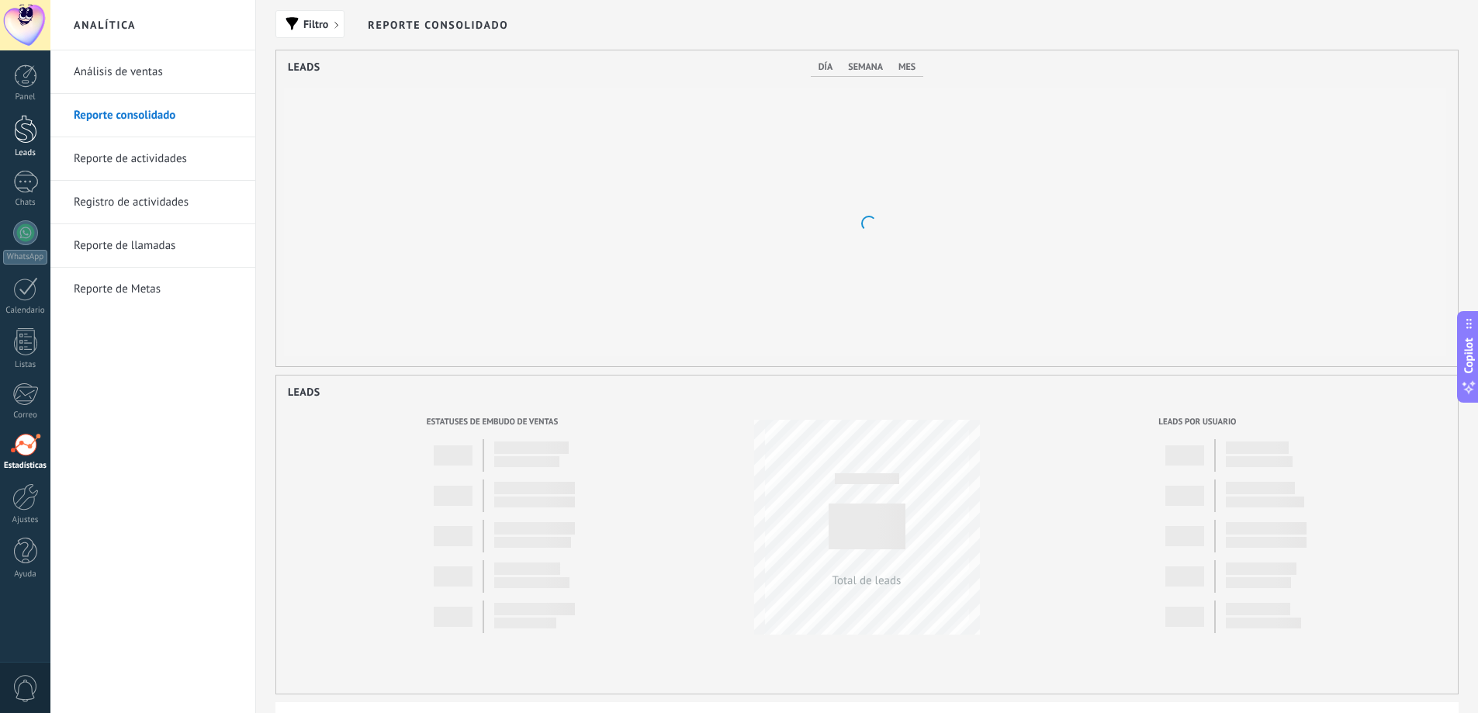
scroll to position [316, 1182]
click at [21, 140] on div at bounding box center [25, 129] width 23 height 29
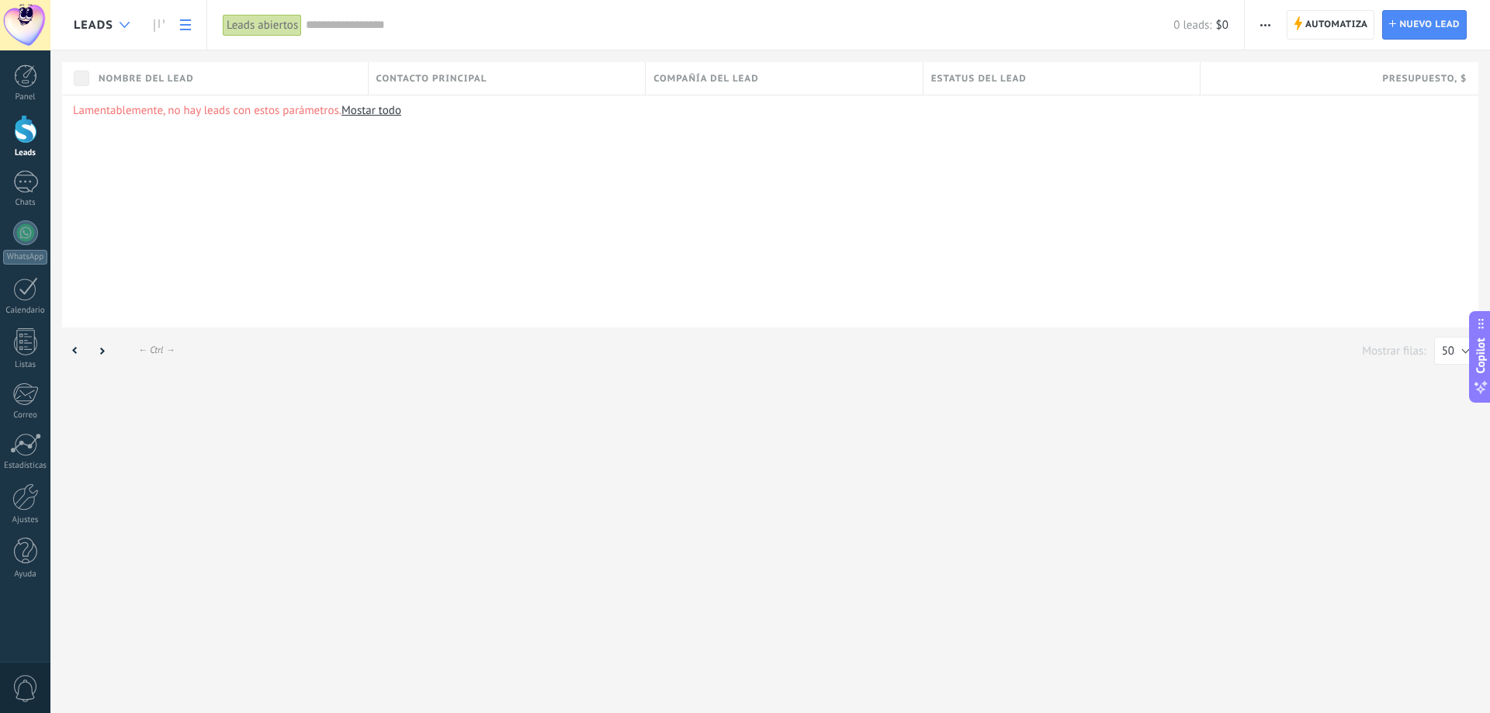
click at [120, 24] on icon at bounding box center [125, 25] width 10 height 6
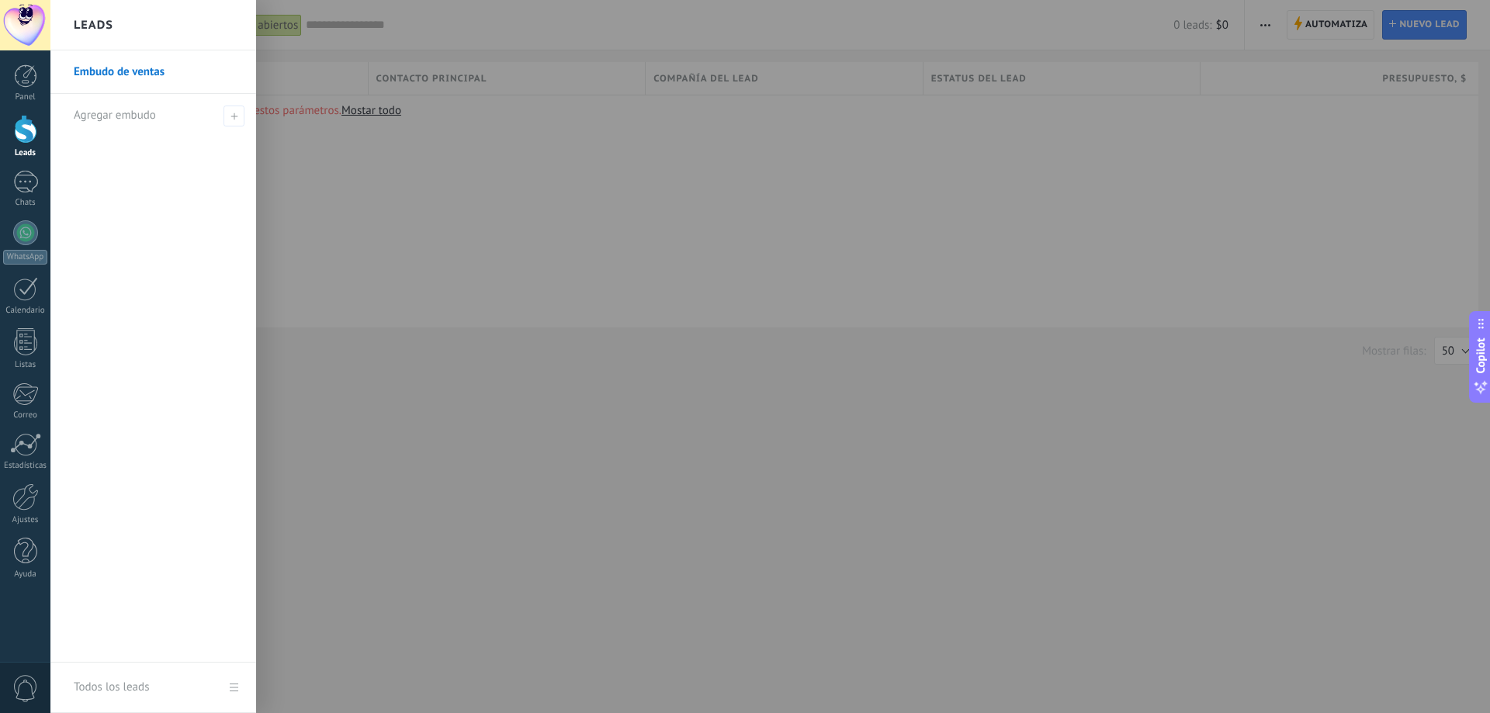
click at [120, 24] on div "Leads" at bounding box center [153, 25] width 206 height 50
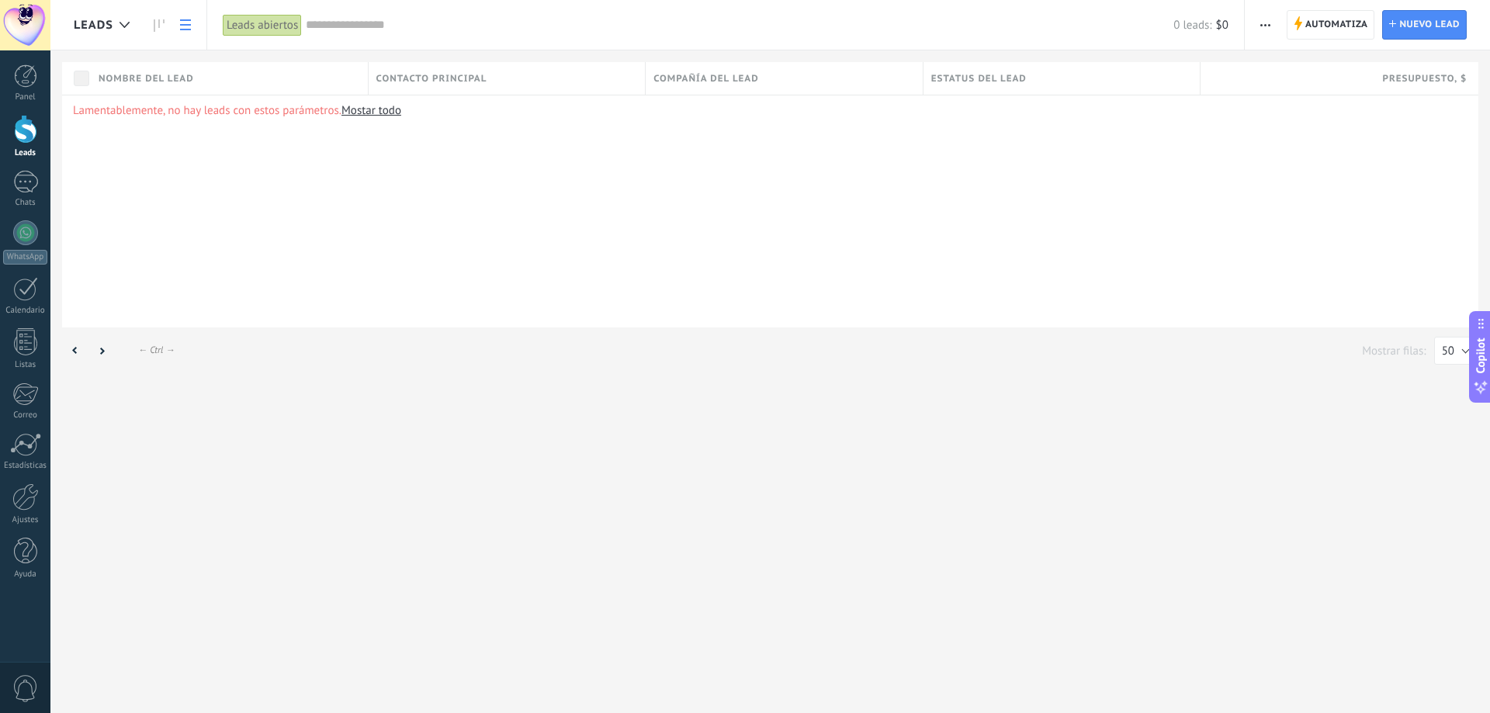
drag, startPoint x: 671, startPoint y: 265, endPoint x: 602, endPoint y: 265, distance: 68.3
click at [668, 265] on div "Lamentablemente, no hay leads con estos parámetros. [GEOGRAPHIC_DATA] todo" at bounding box center [770, 211] width 1416 height 233
click at [22, 106] on div "Panel Leads Chats WhatsApp Clientes" at bounding box center [25, 329] width 50 height 531
click at [22, 89] on link "Panel" at bounding box center [25, 83] width 50 height 38
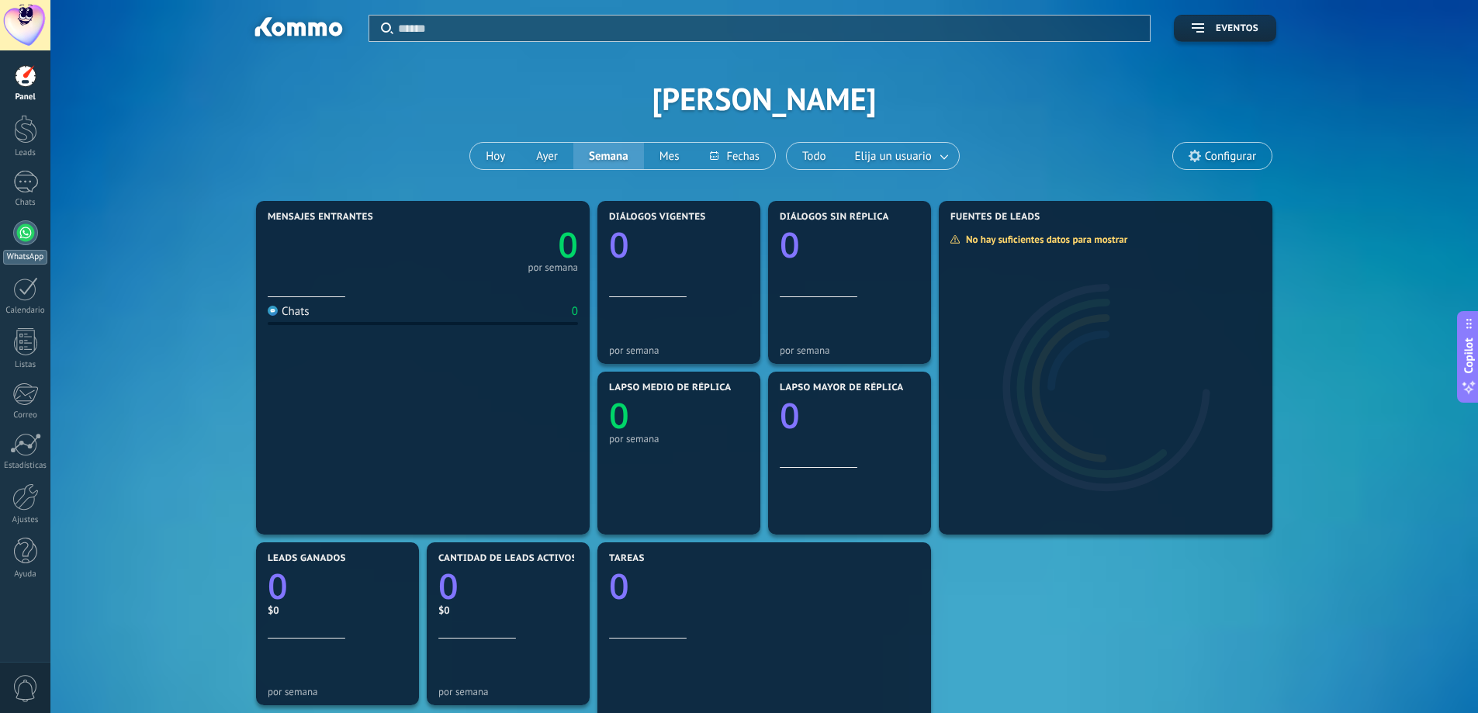
click at [23, 253] on div "WhatsApp" at bounding box center [25, 257] width 44 height 15
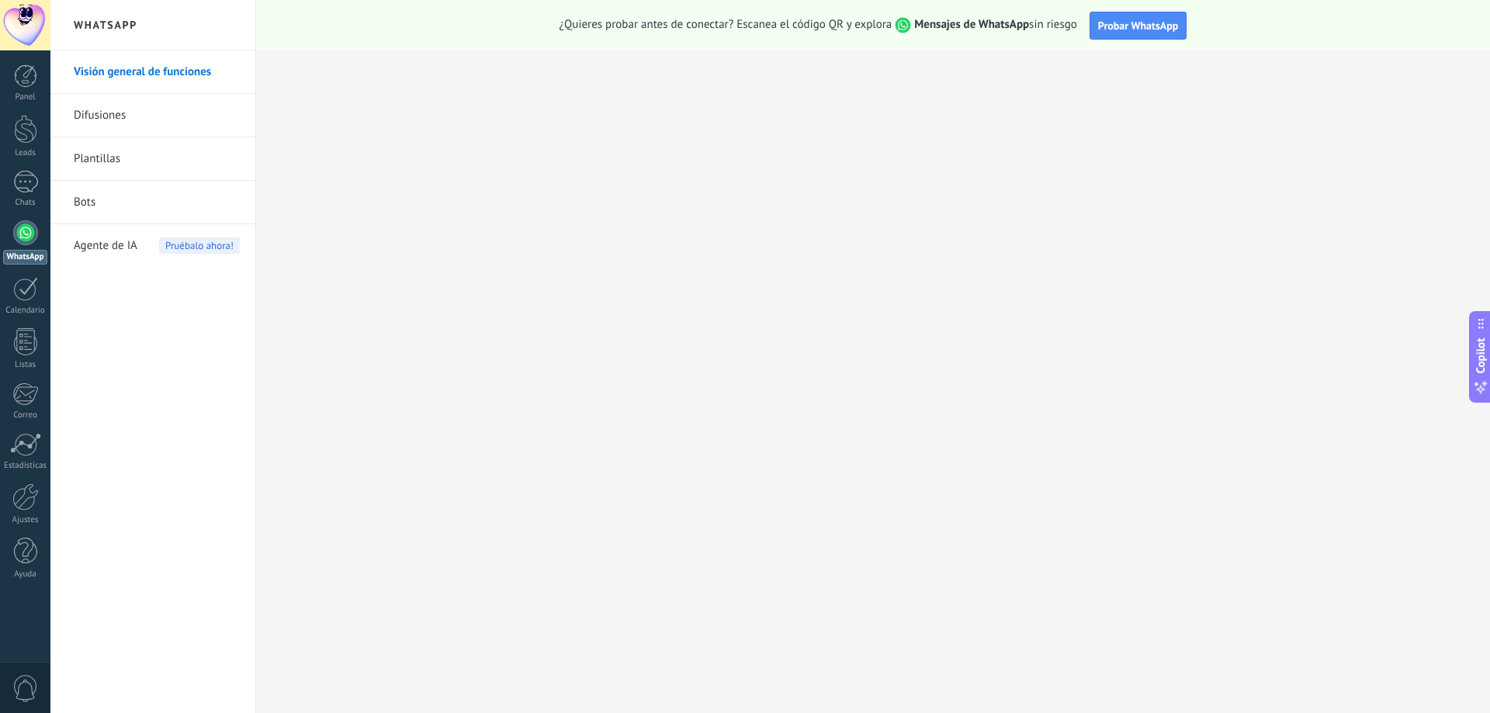
click at [99, 196] on link "Bots" at bounding box center [157, 202] width 166 height 43
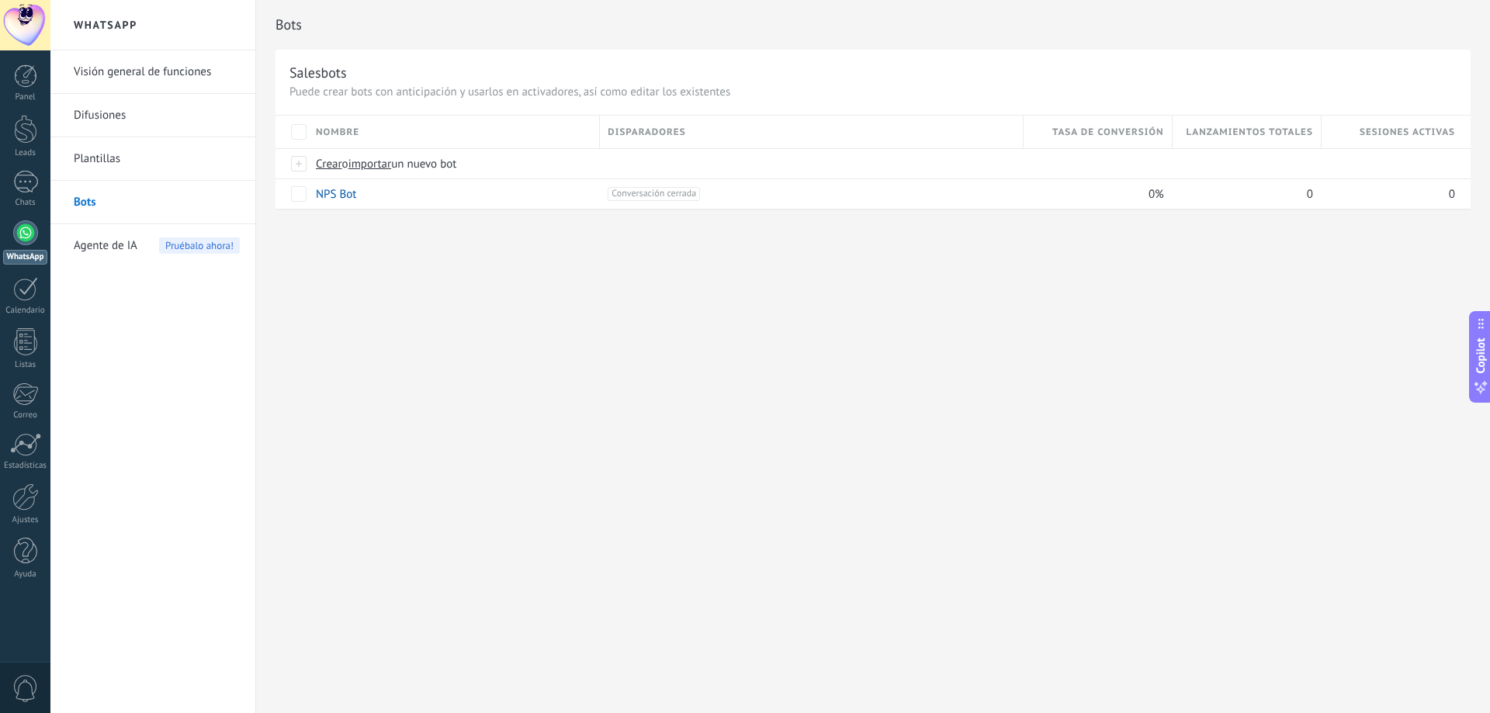
click at [108, 33] on h2 "WhatsApp" at bounding box center [153, 25] width 166 height 50
drag, startPoint x: 100, startPoint y: 19, endPoint x: 0, endPoint y: 33, distance: 101.2
click at [98, 19] on h2 "WhatsApp" at bounding box center [153, 25] width 166 height 50
click at [0, 33] on div at bounding box center [25, 25] width 50 height 50
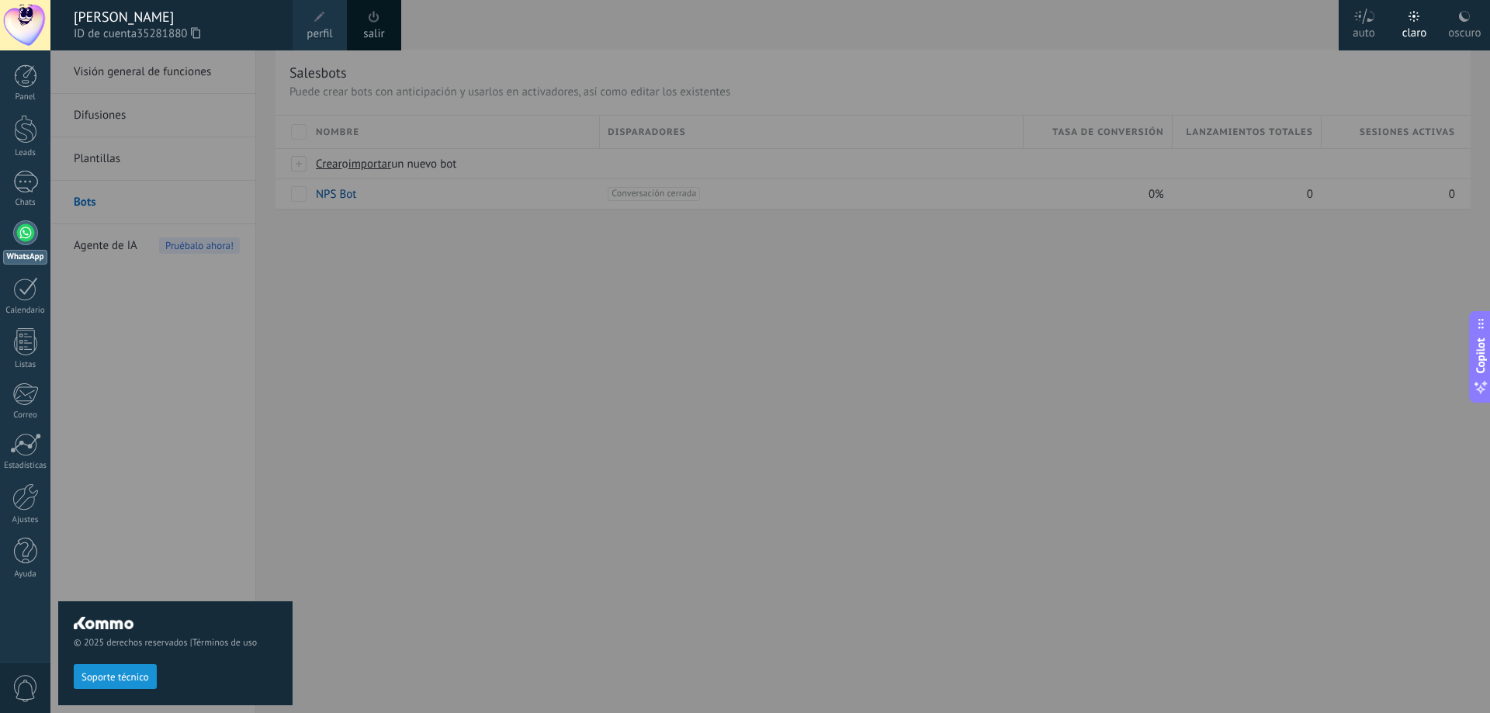
drag, startPoint x: 578, startPoint y: 366, endPoint x: 321, endPoint y: 377, distance: 257.1
click at [575, 366] on div at bounding box center [795, 356] width 1490 height 713
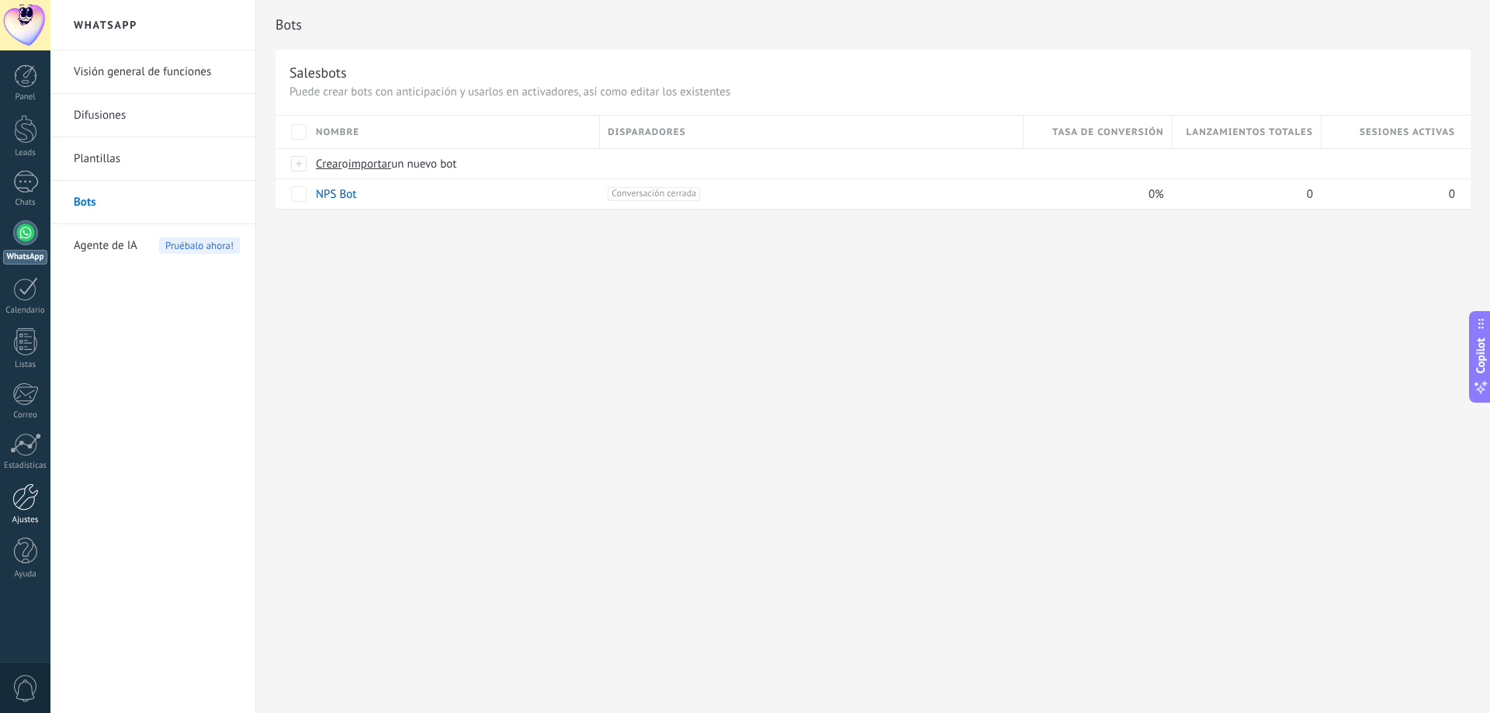
click at [30, 502] on div at bounding box center [25, 496] width 26 height 27
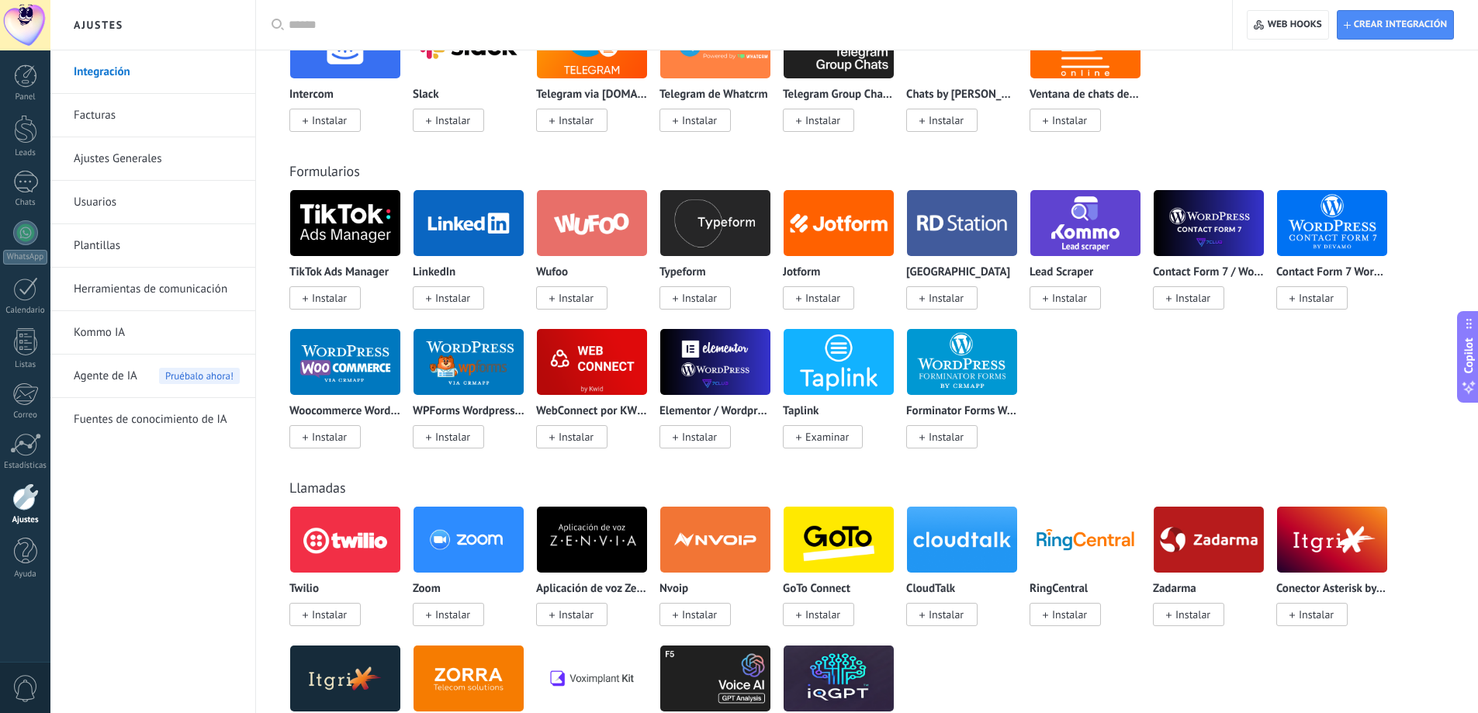
scroll to position [1009, 0]
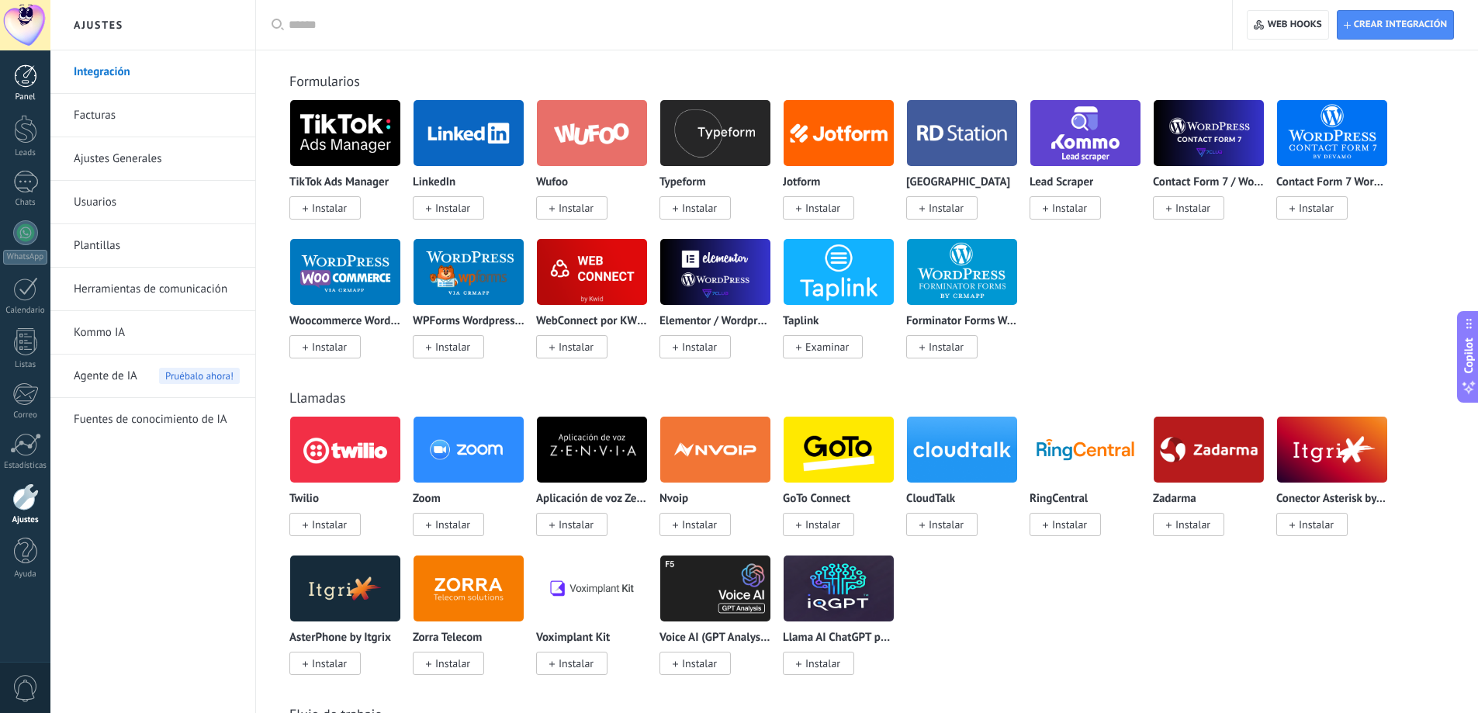
click at [20, 71] on div at bounding box center [25, 75] width 23 height 23
